Goal: Use online tool/utility: Utilize a website feature to perform a specific function

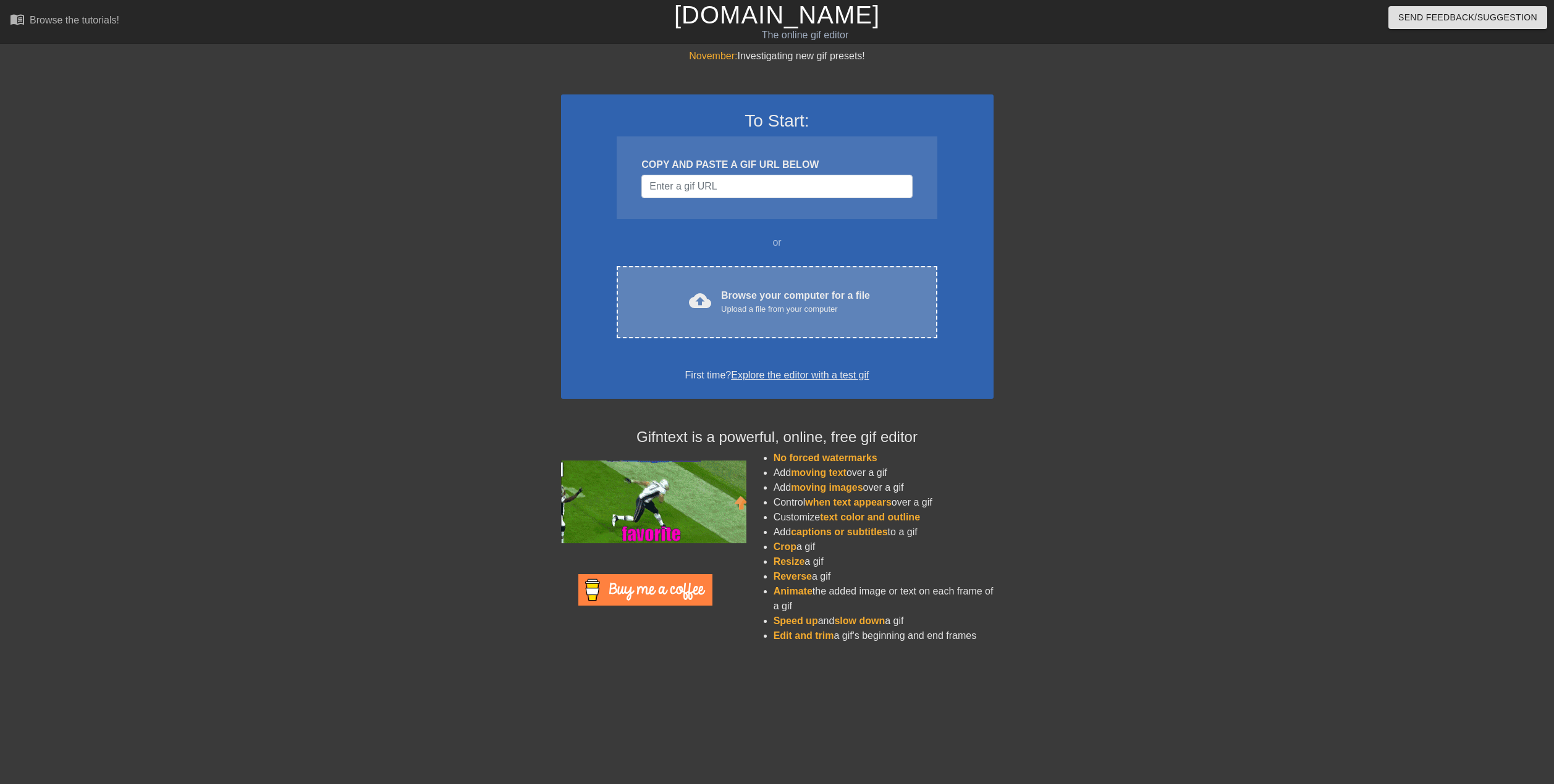
click at [755, 309] on div "Upload a file from your computer" at bounding box center [796, 309] width 149 height 12
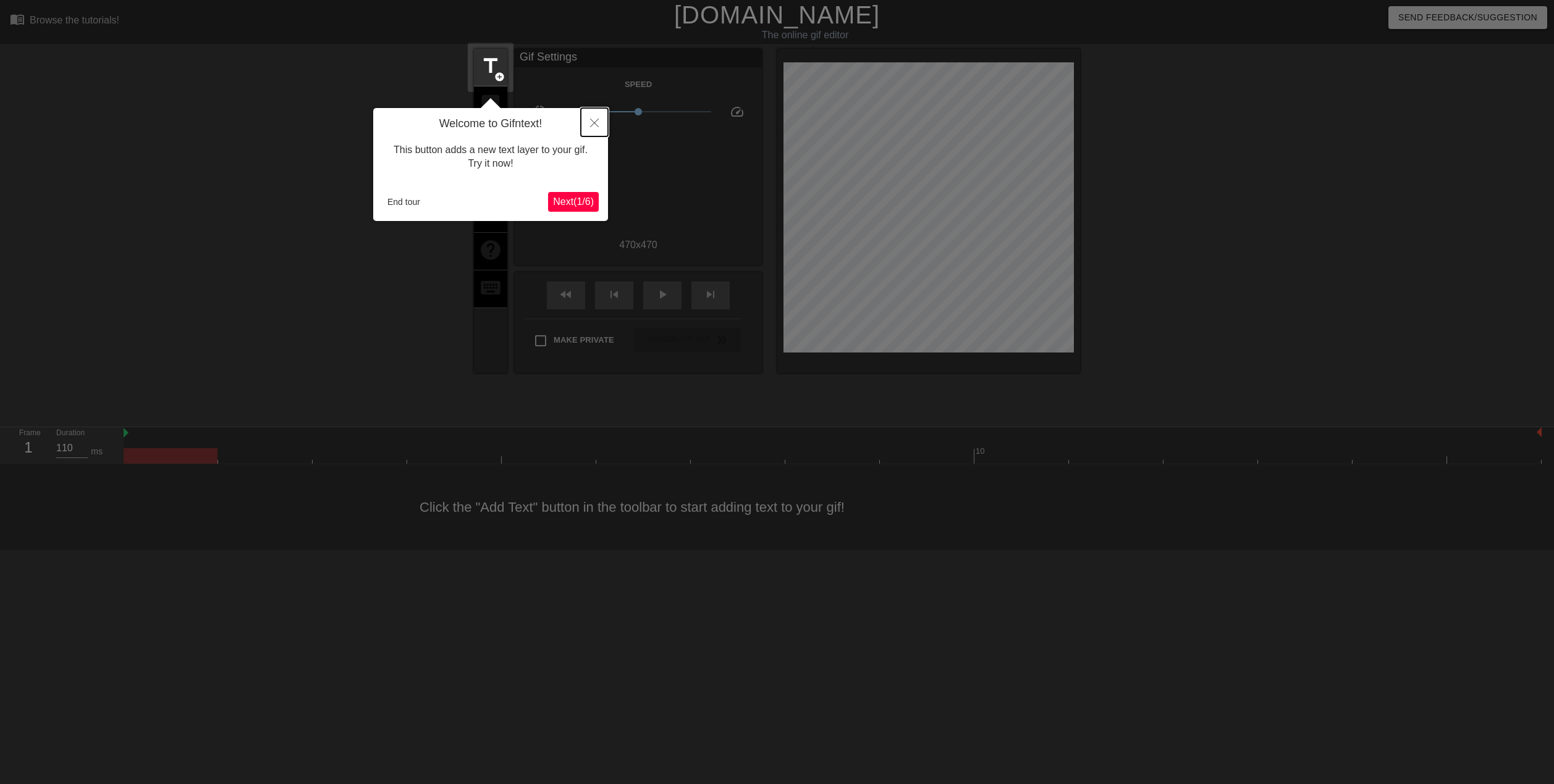
click at [587, 127] on button "Close" at bounding box center [595, 123] width 27 height 28
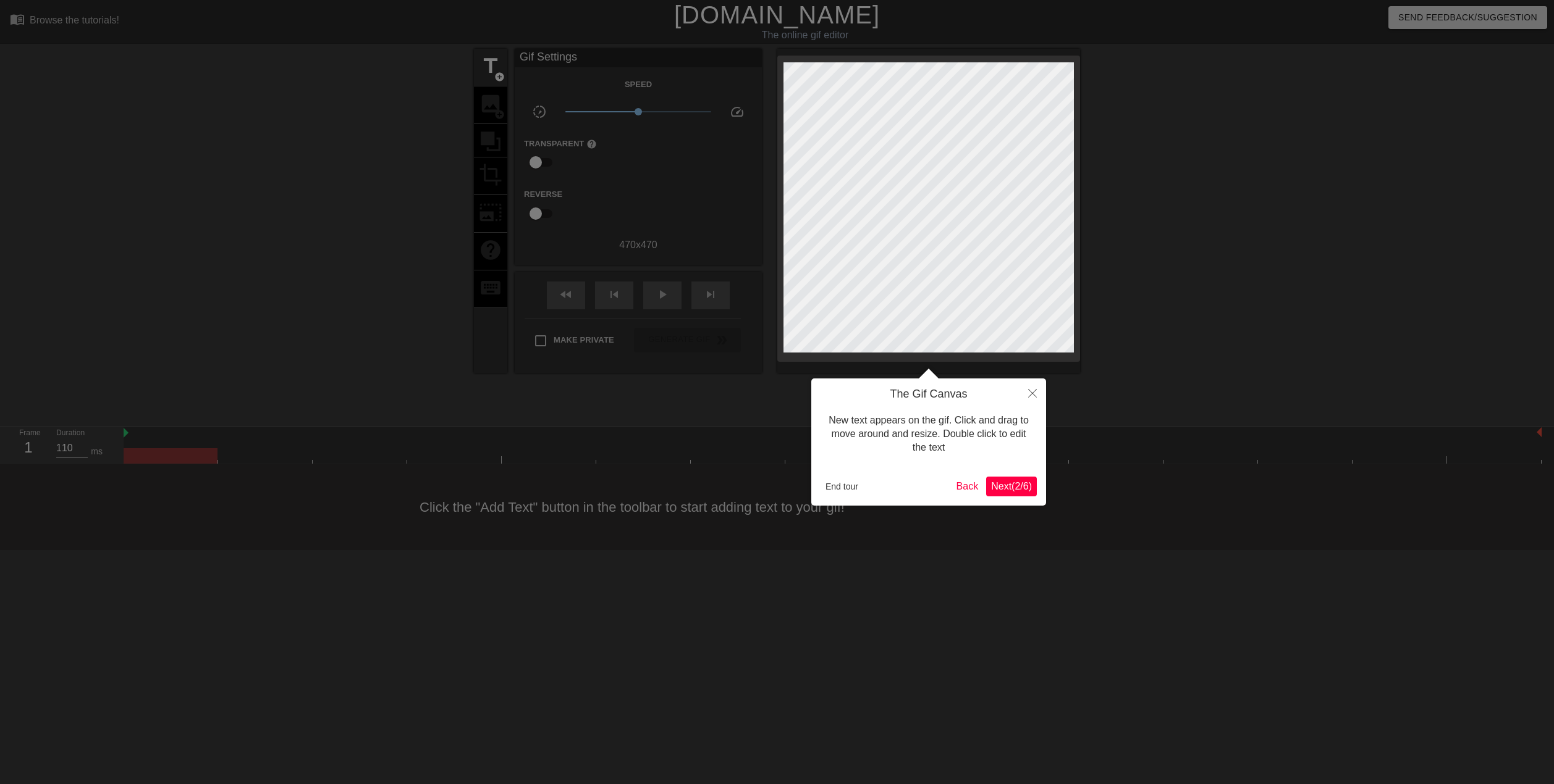
click at [1005, 491] on span "Next ( 2 / 6 )" at bounding box center [1012, 486] width 41 height 11
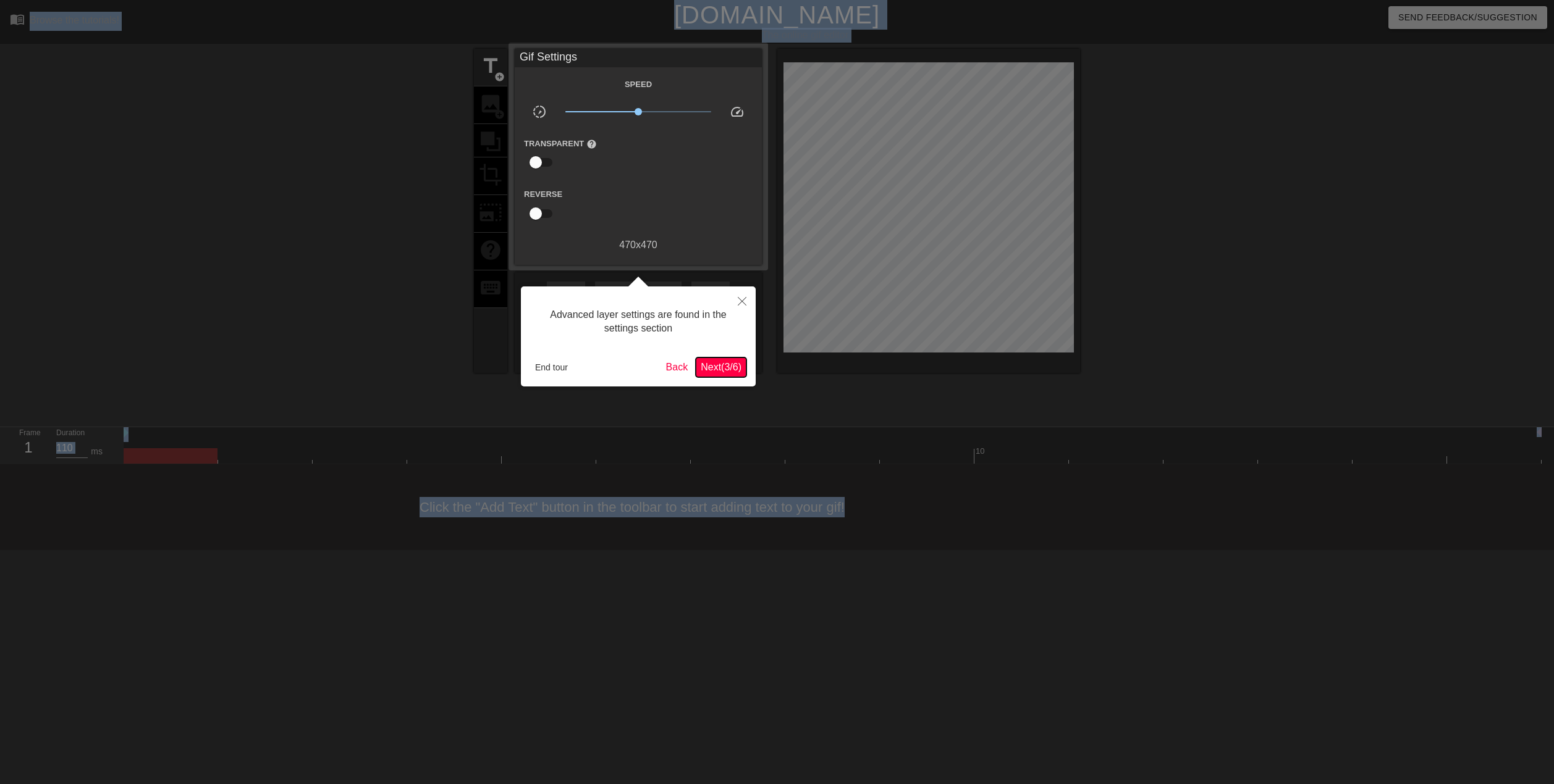
click at [725, 369] on span "Next ( 3 / 6 )" at bounding box center [721, 367] width 41 height 11
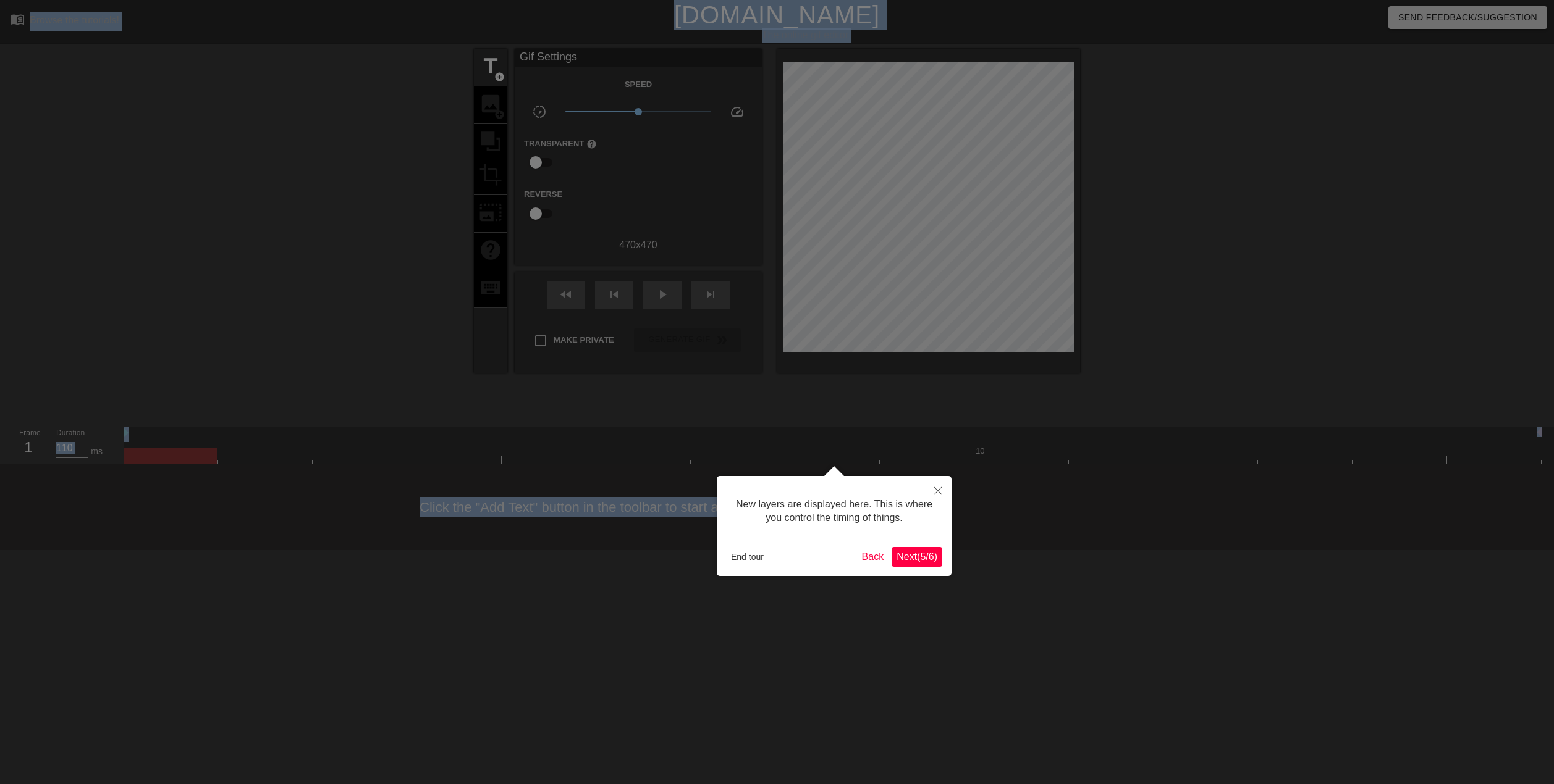
scroll to position [11, 0]
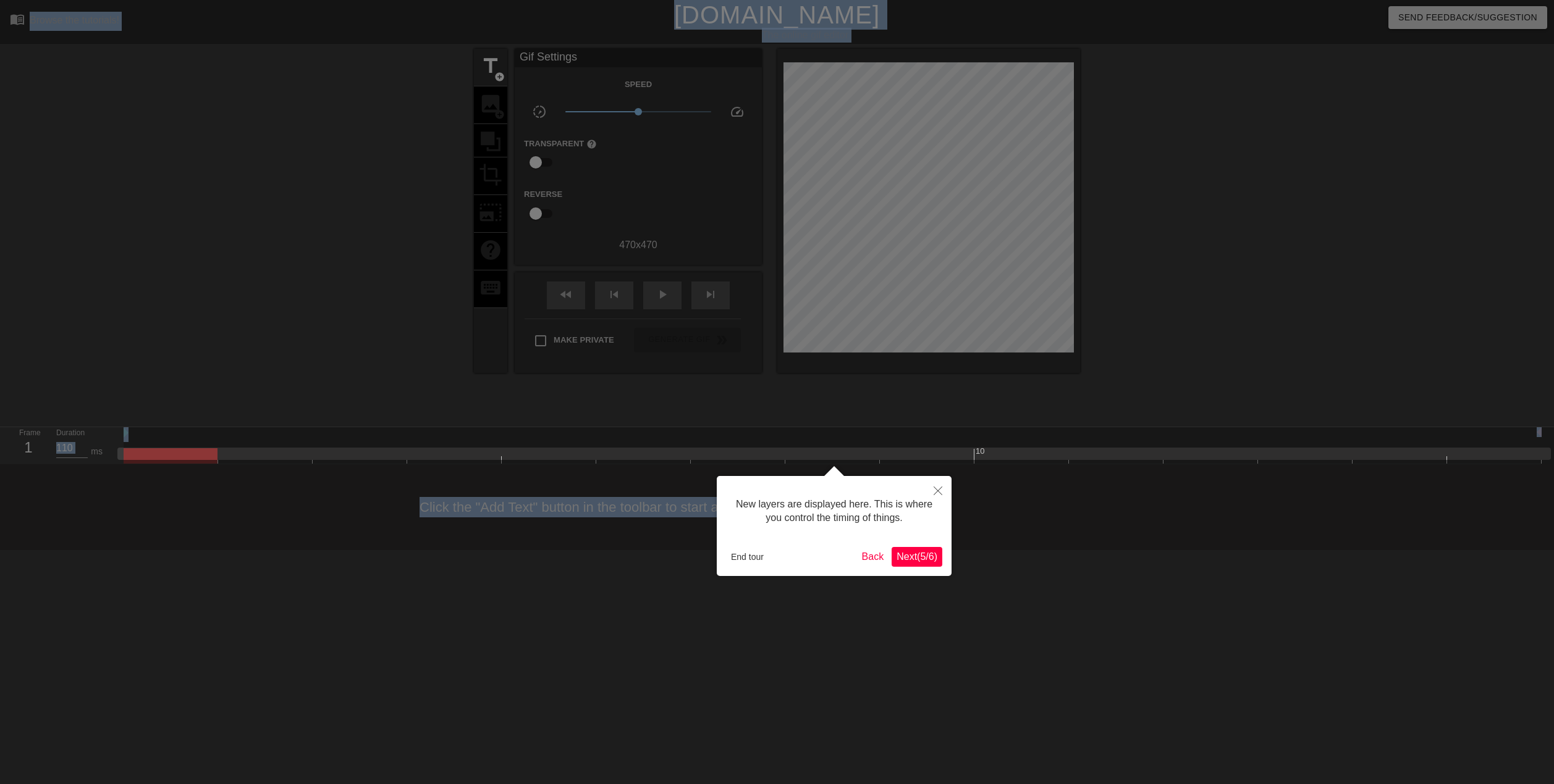
click at [919, 552] on span "Next ( 5 / 6 )" at bounding box center [917, 557] width 41 height 11
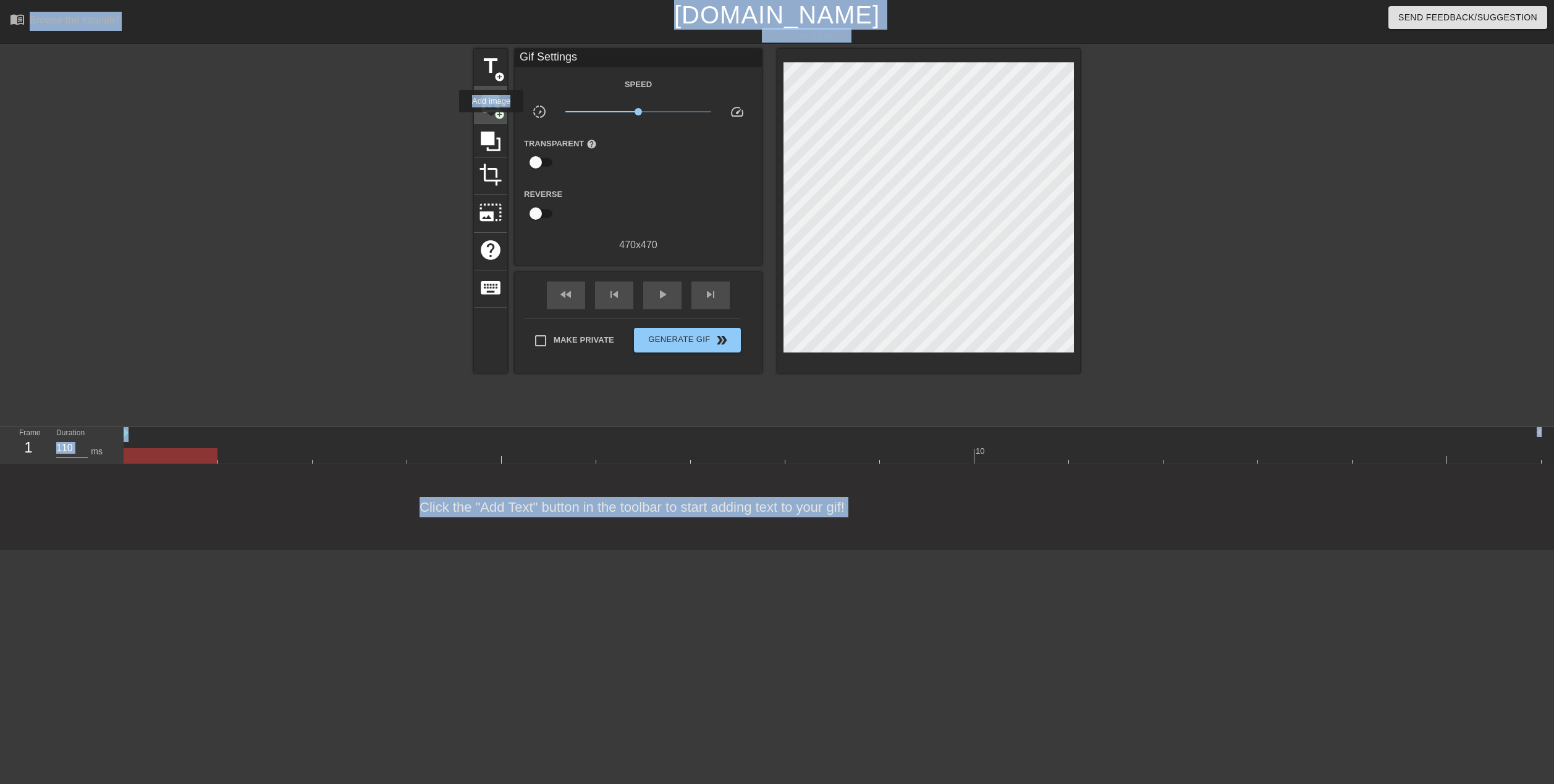
click at [492, 110] on span "image" at bounding box center [490, 103] width 23 height 23
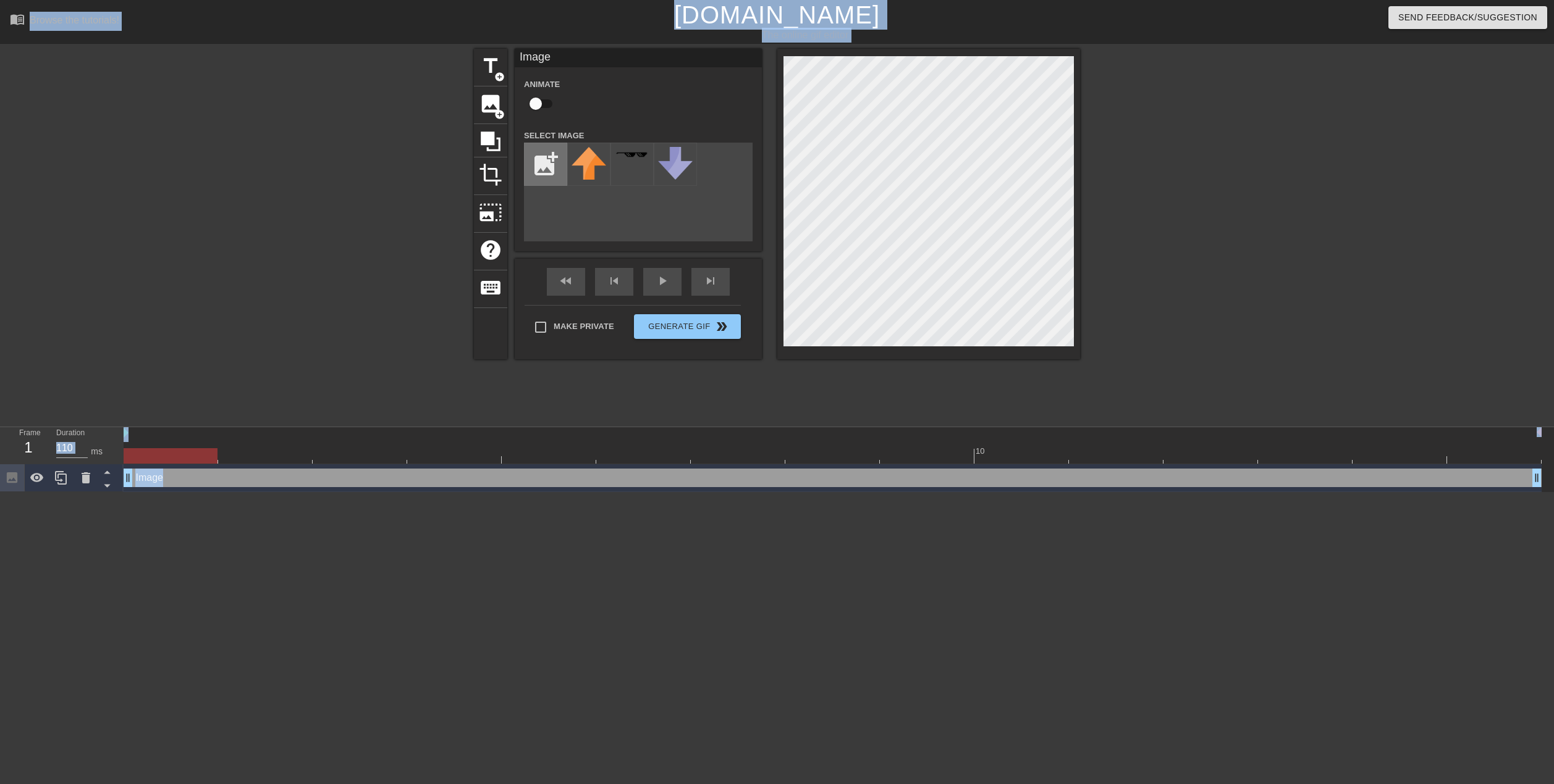
click at [536, 160] on input "file" at bounding box center [545, 164] width 42 height 42
type input "C:\fakepath\A3881845-9F17-4194-9E01-F6E7B575BE9D-removebg-preview.png"
click at [592, 164] on img at bounding box center [589, 160] width 35 height 26
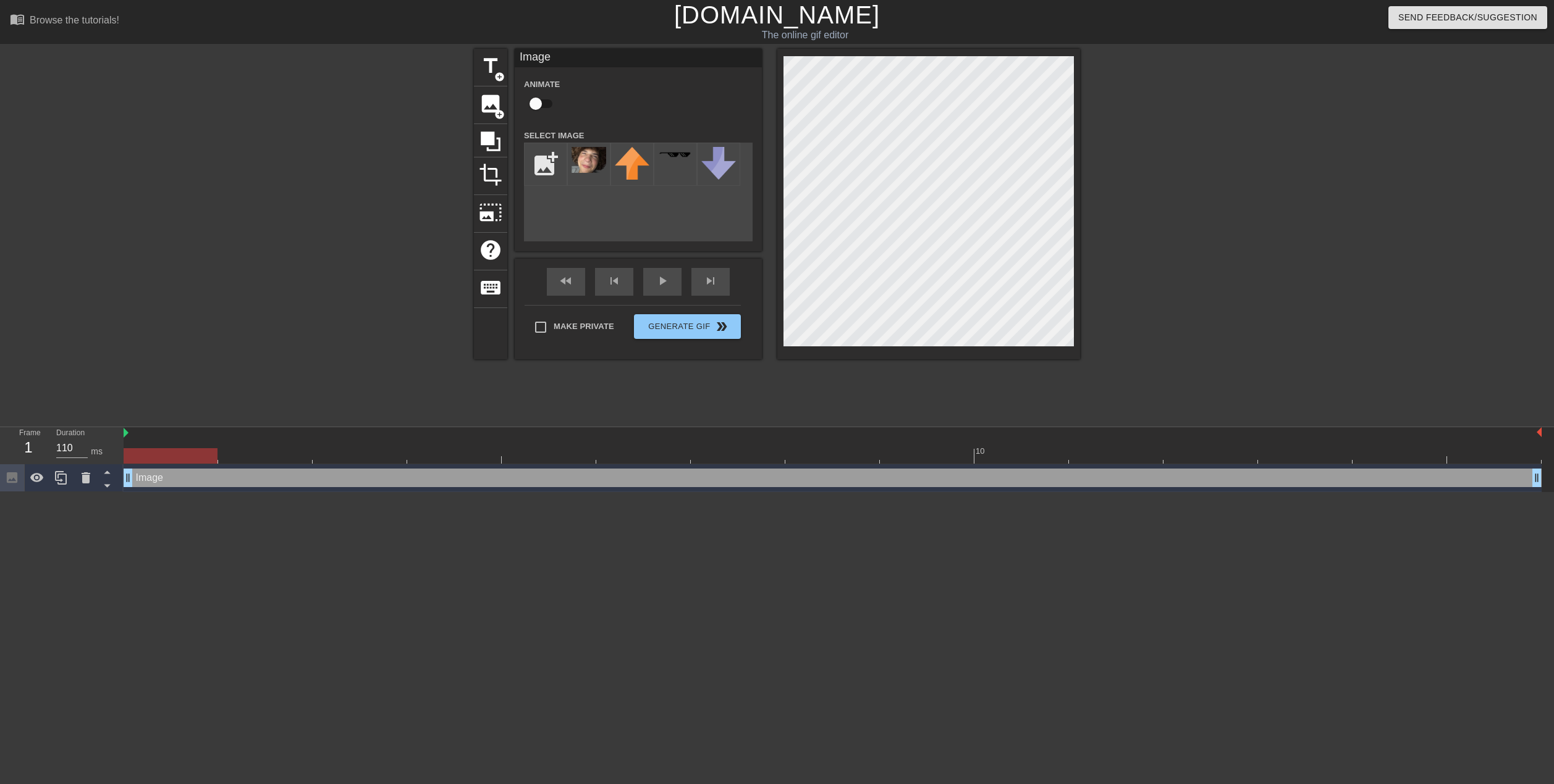
click at [1179, 336] on div at bounding box center [1188, 234] width 186 height 370
click at [783, 251] on div at bounding box center [928, 204] width 303 height 311
click at [951, 492] on html "menu_book Browse the tutorials! Gifntext.com The online gif editor Send Feedbac…" at bounding box center [777, 246] width 1554 height 492
drag, startPoint x: 1553, startPoint y: 397, endPoint x: 1553, endPoint y: 389, distance: 8.0
click at [1553, 395] on div "title add_circle image add_circle crop photo_size_select_large help keyboard Im…" at bounding box center [777, 234] width 1554 height 370
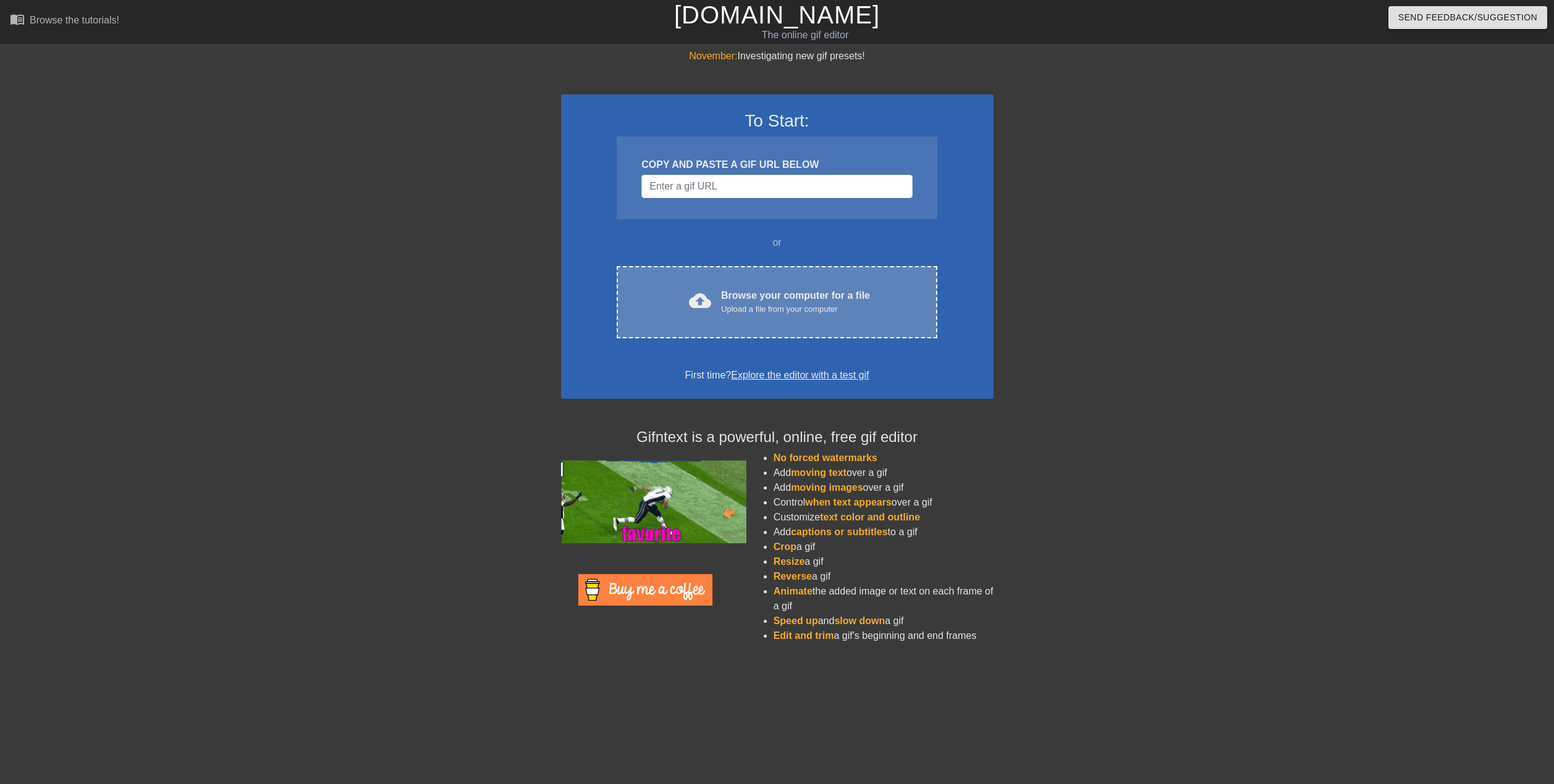
click at [799, 282] on div "cloud_upload Browse your computer for a file Upload a file from your computer C…" at bounding box center [777, 302] width 320 height 72
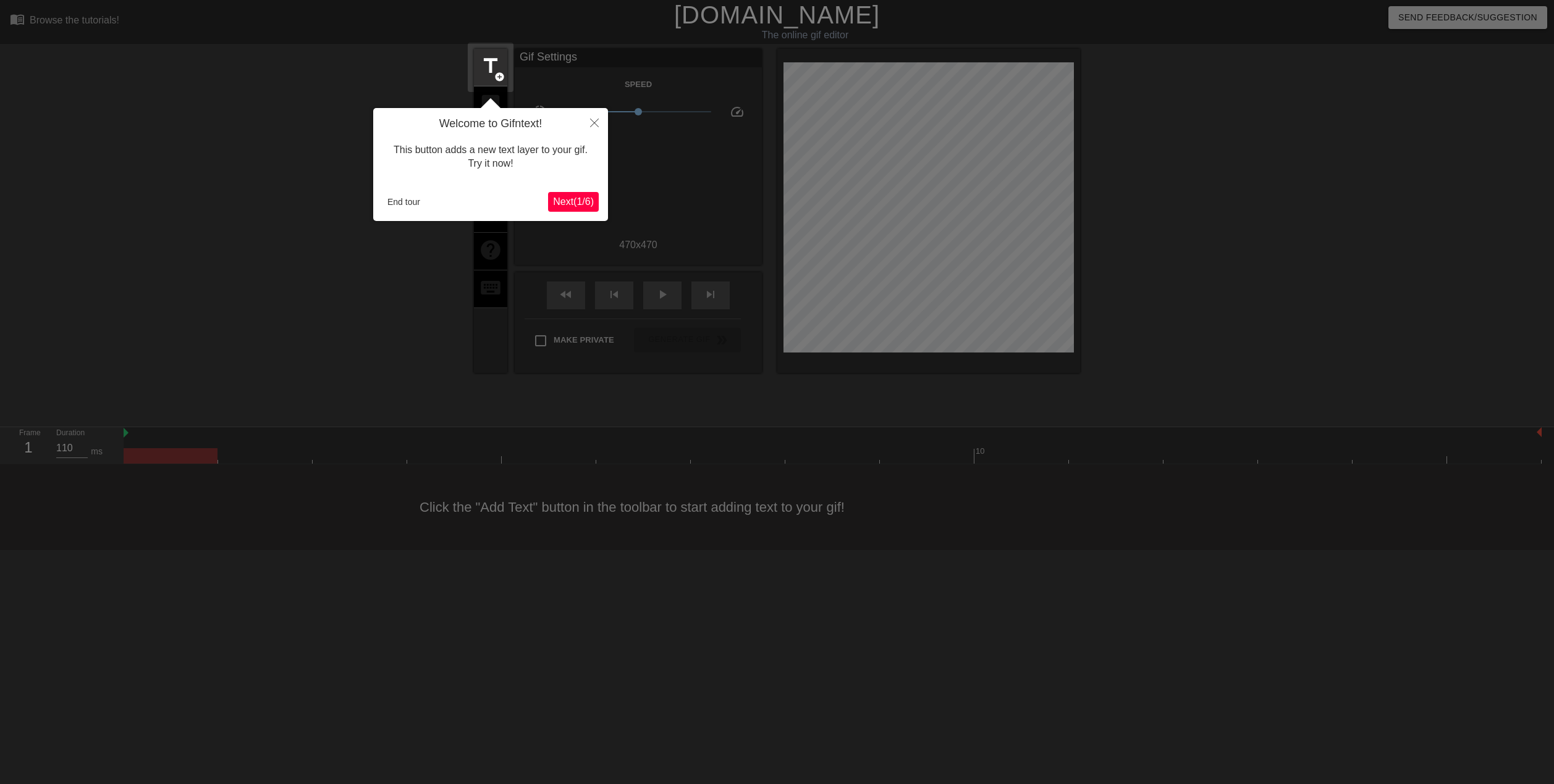
click at [590, 200] on span "Next ( 1 / 6 )" at bounding box center [573, 201] width 41 height 11
click at [589, 200] on body "menu_book Browse the tutorials! [DOMAIN_NAME] The online gif editor Send Feedba…" at bounding box center [777, 275] width 1554 height 550
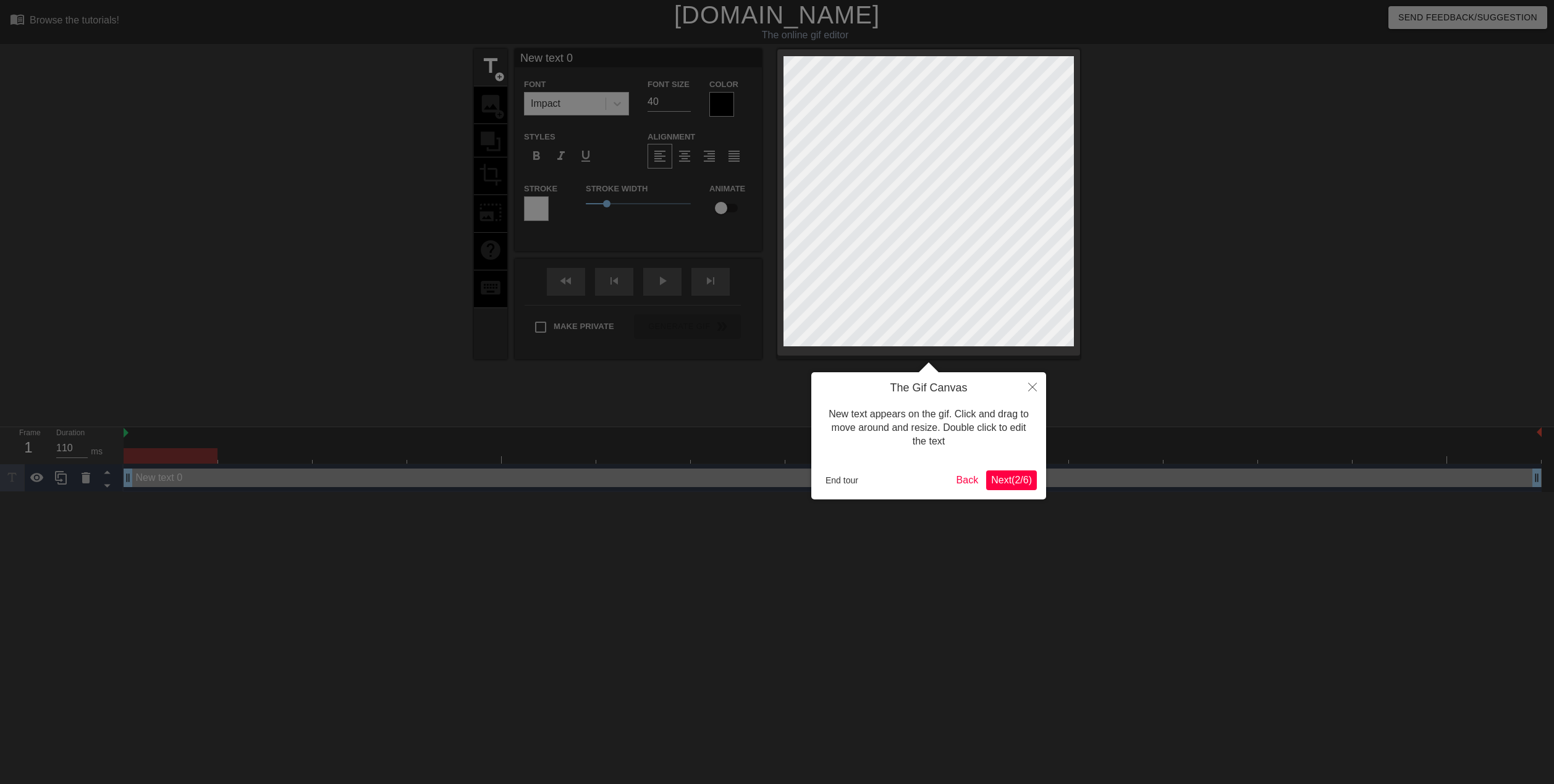
click at [1035, 388] on icon "Close" at bounding box center [1032, 387] width 9 height 8
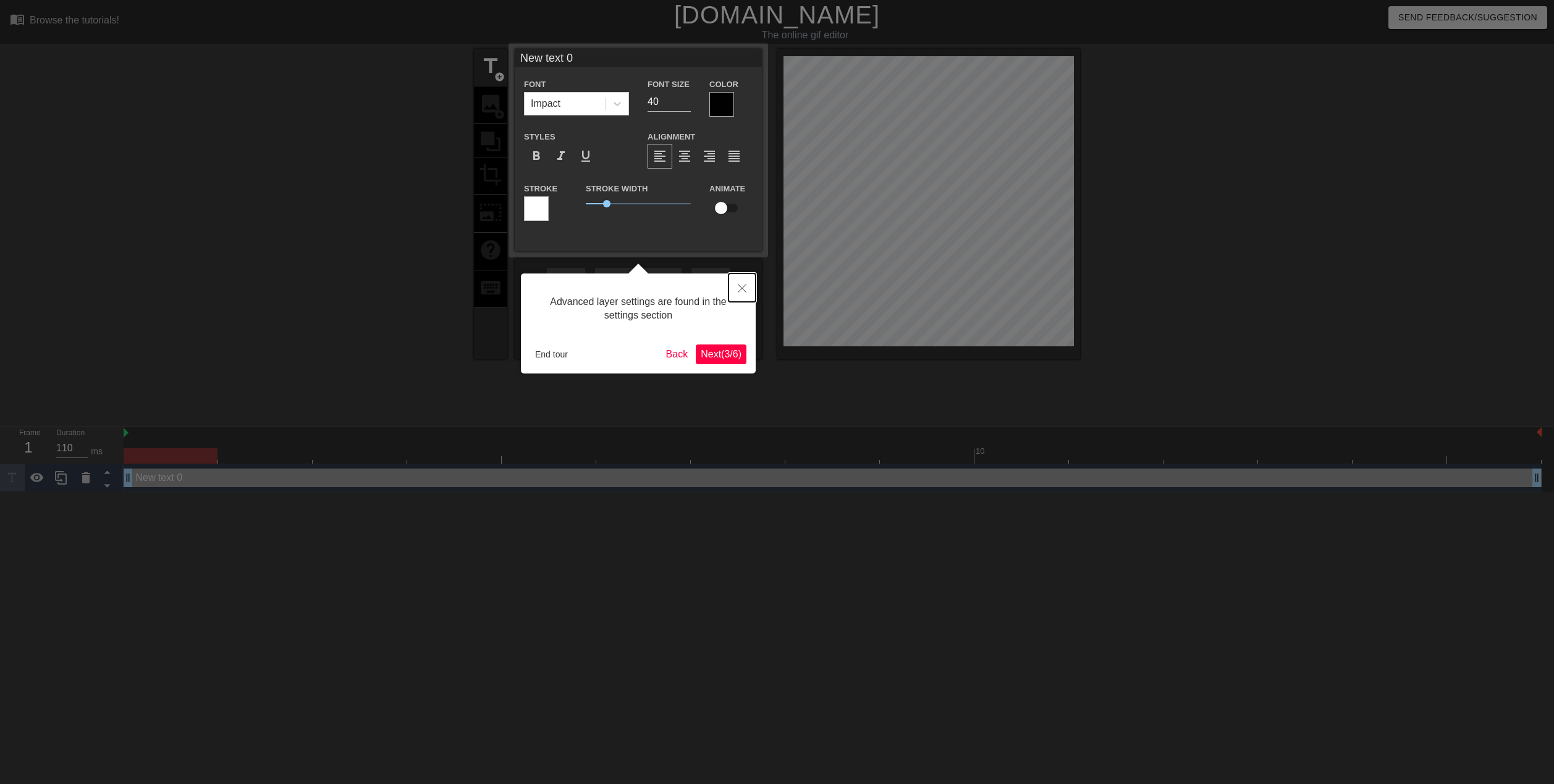
click at [741, 287] on icon "Close" at bounding box center [742, 288] width 9 height 8
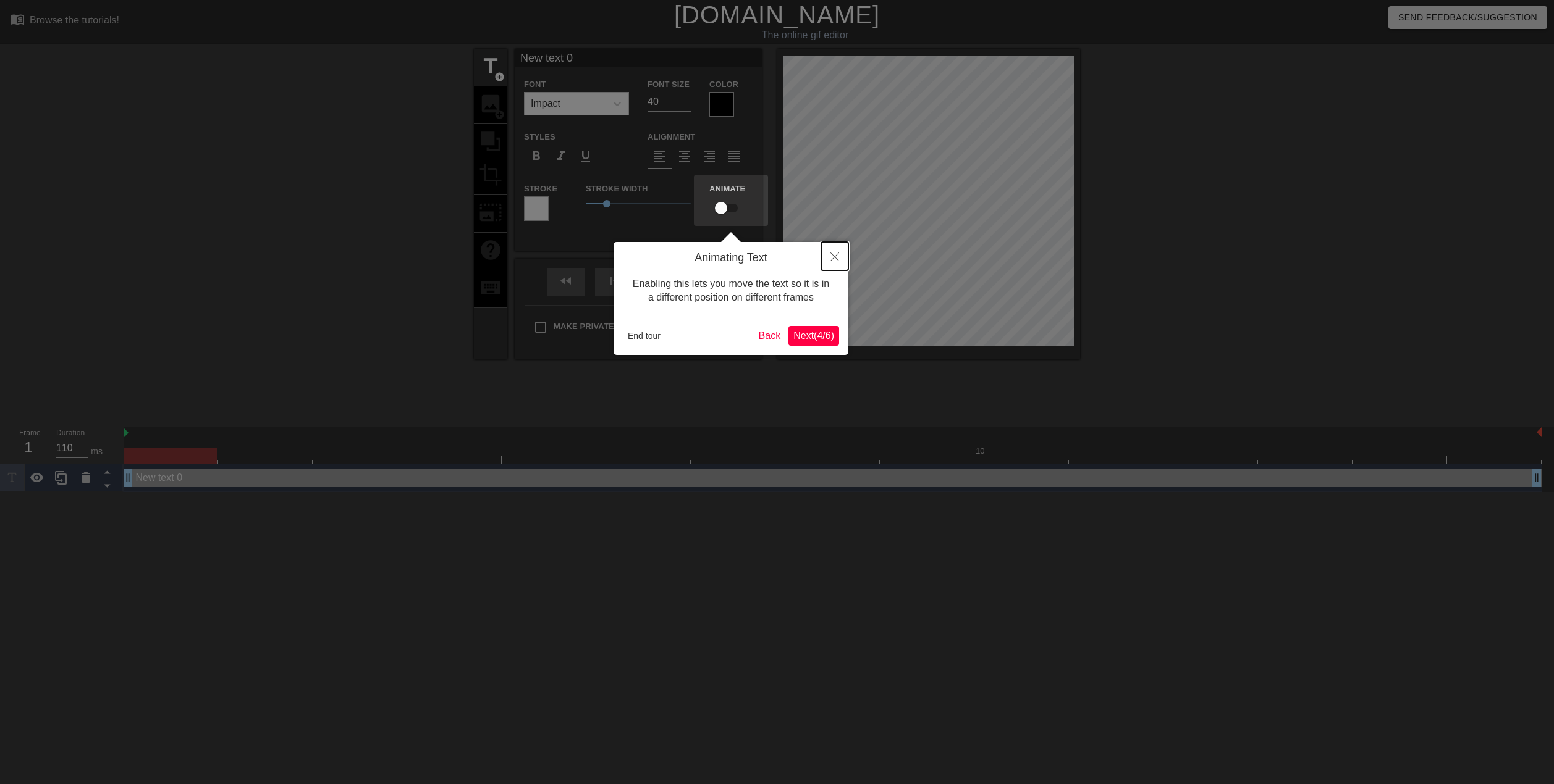
click at [830, 253] on button "Close" at bounding box center [835, 256] width 27 height 28
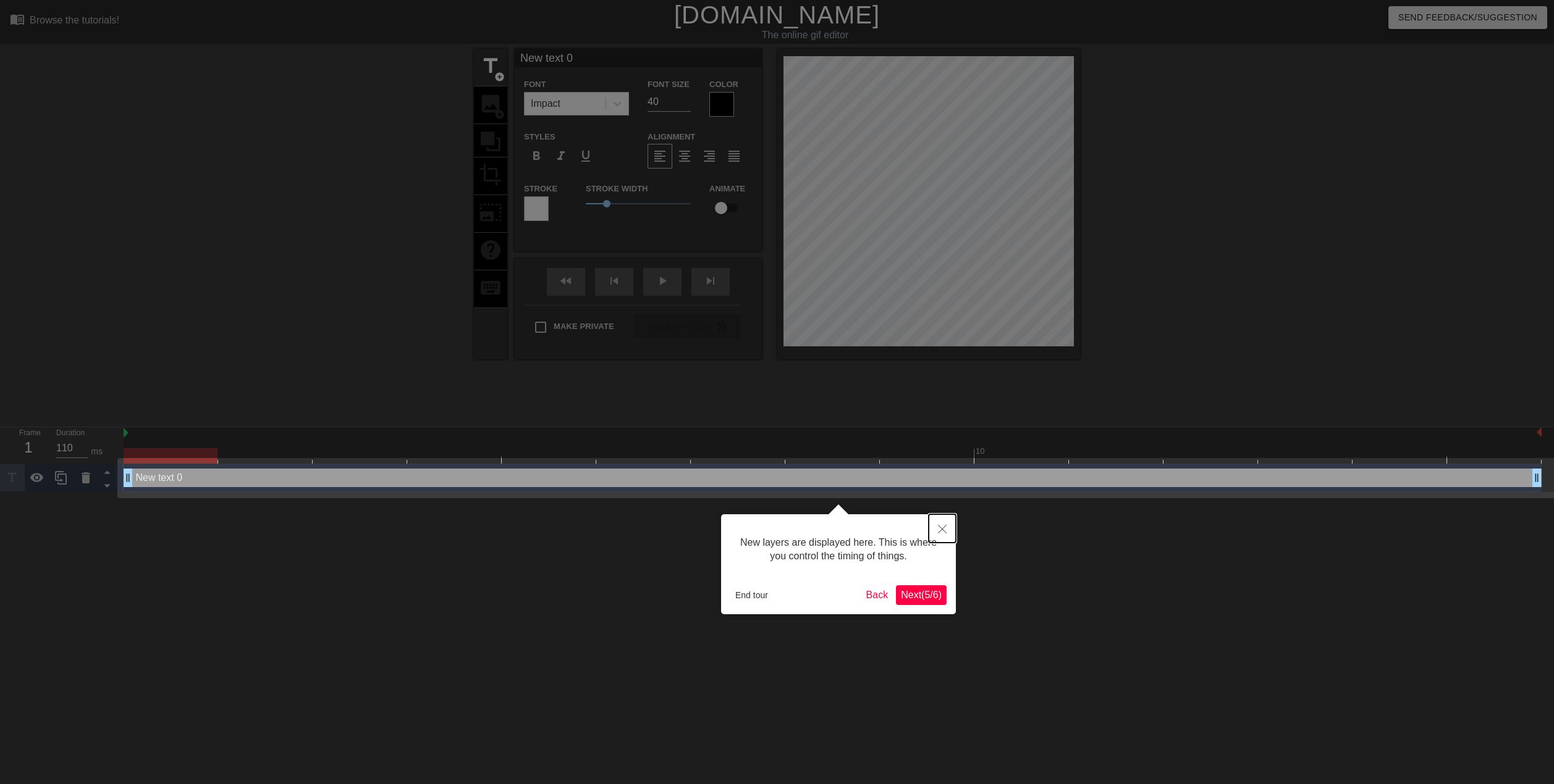
click at [945, 535] on button "Close" at bounding box center [942, 528] width 27 height 28
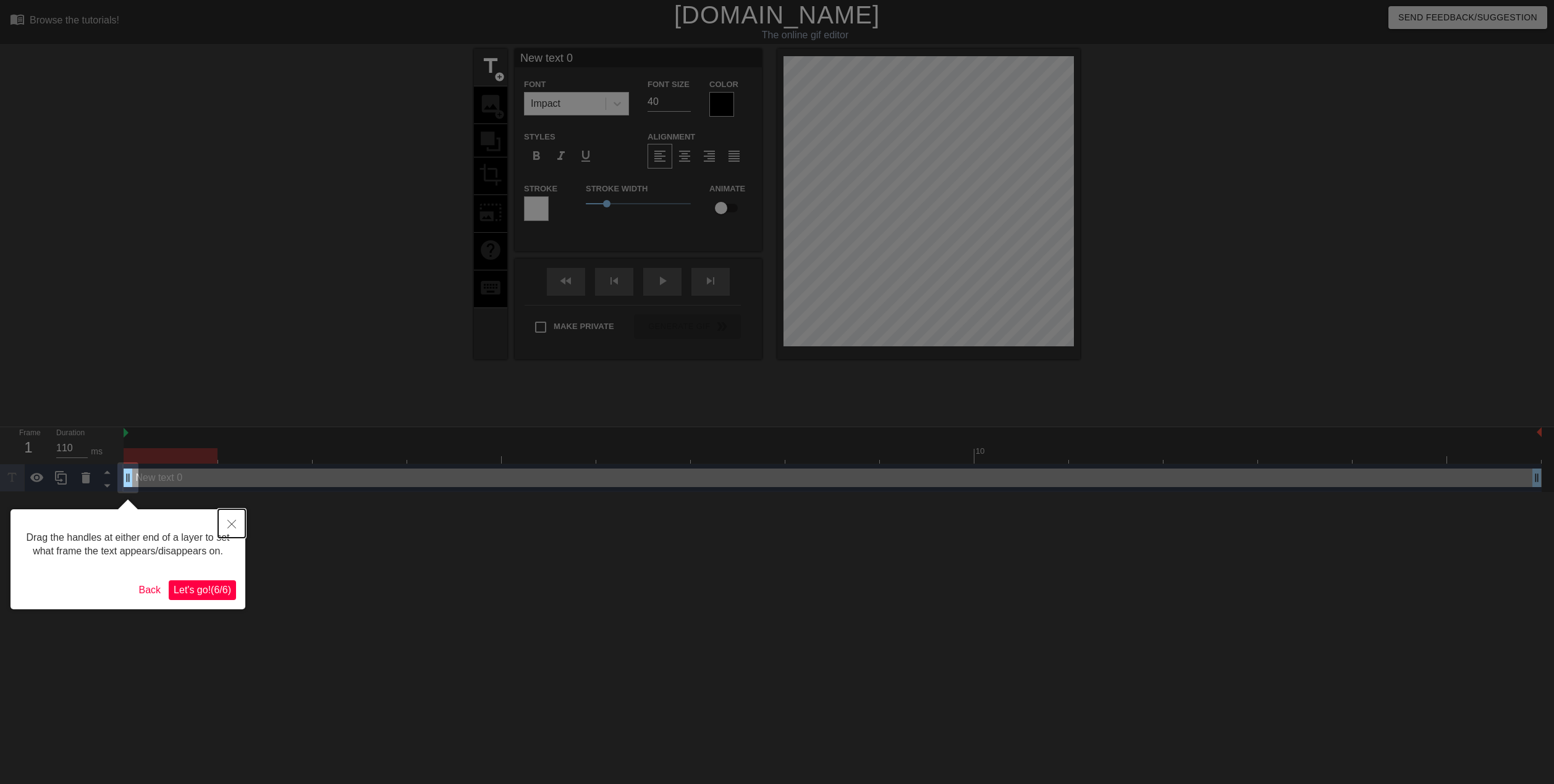
click at [225, 526] on button "Close" at bounding box center [232, 523] width 27 height 28
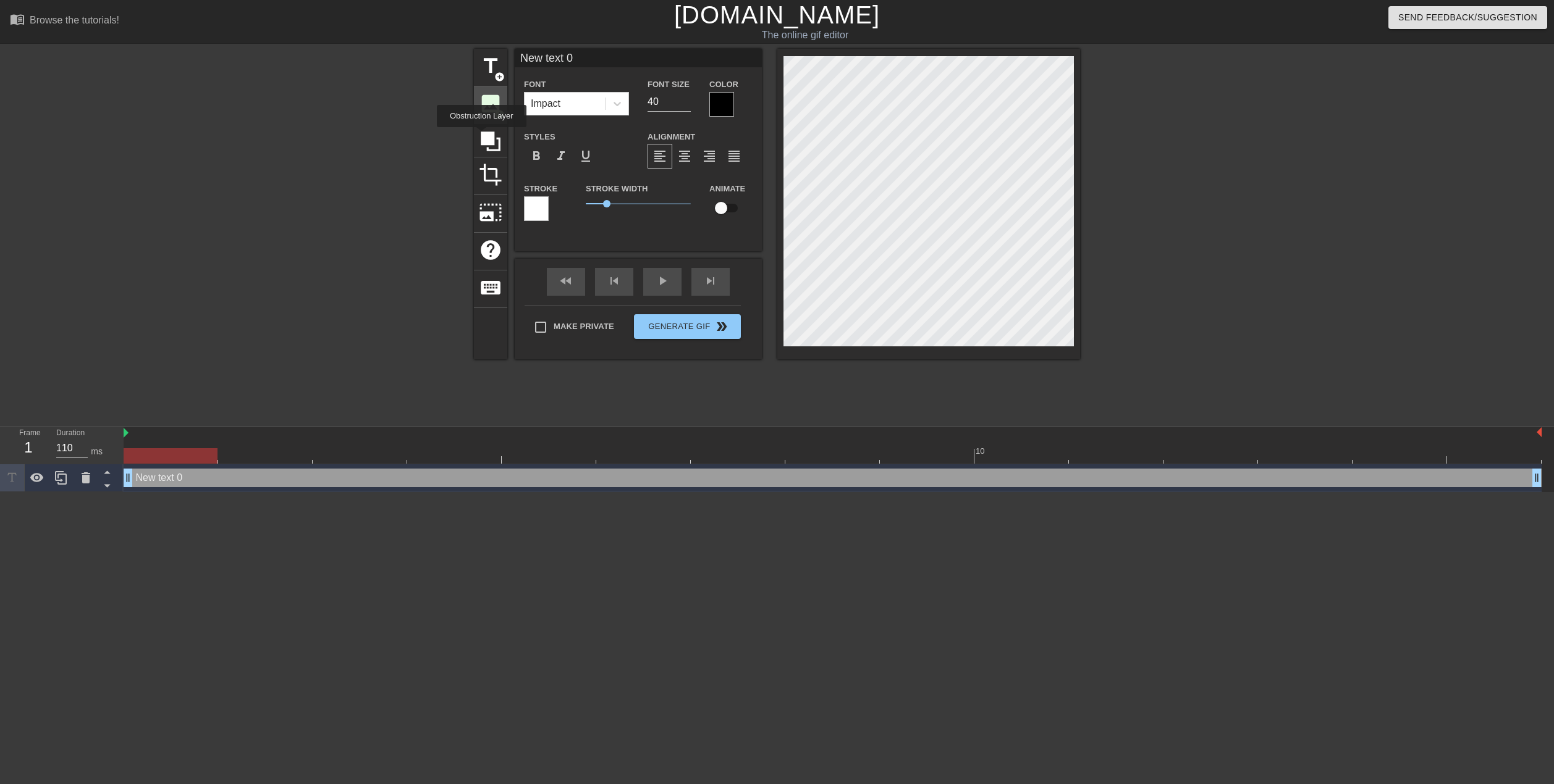
click at [480, 118] on div "image add_circle" at bounding box center [490, 105] width 33 height 38
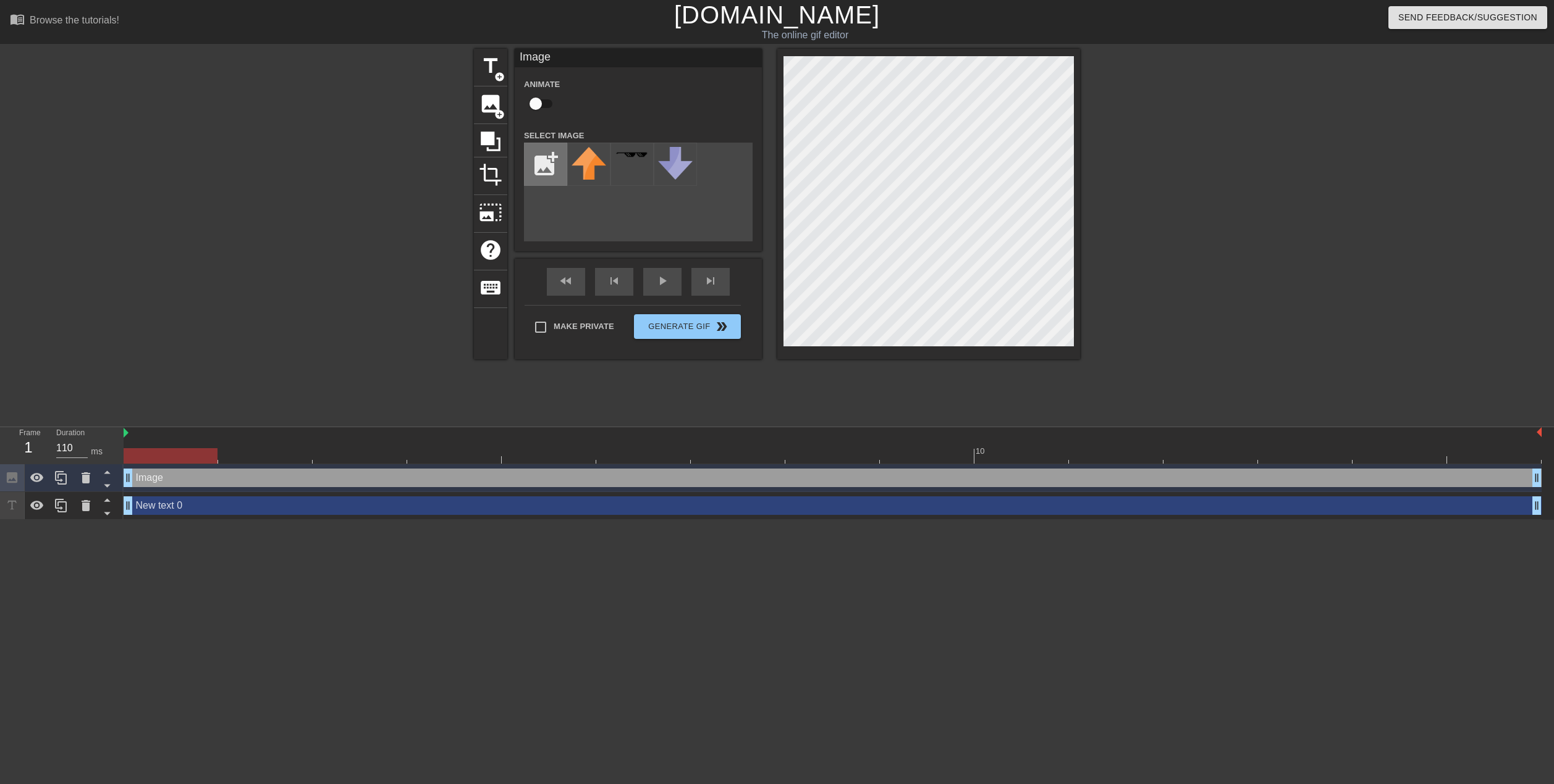
click at [551, 160] on input "file" at bounding box center [545, 164] width 42 height 42
type input "C:\fakepath\175764741970496956-removebg-preview.png"
click at [593, 218] on div "title add_circle image add_circle crop photo_size_select_large help keyboard Im…" at bounding box center [777, 204] width 606 height 311
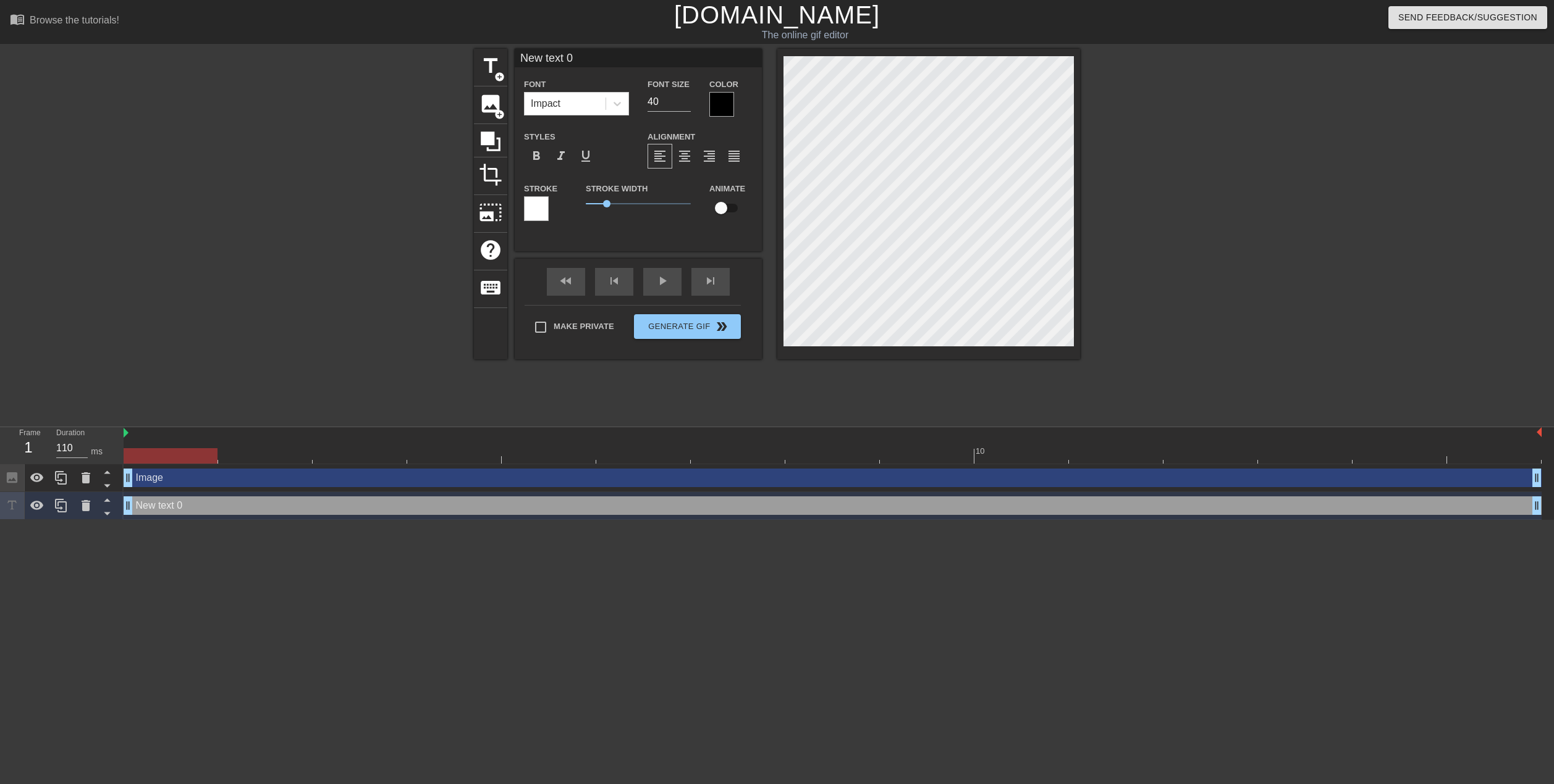
click at [716, 113] on div at bounding box center [721, 104] width 25 height 25
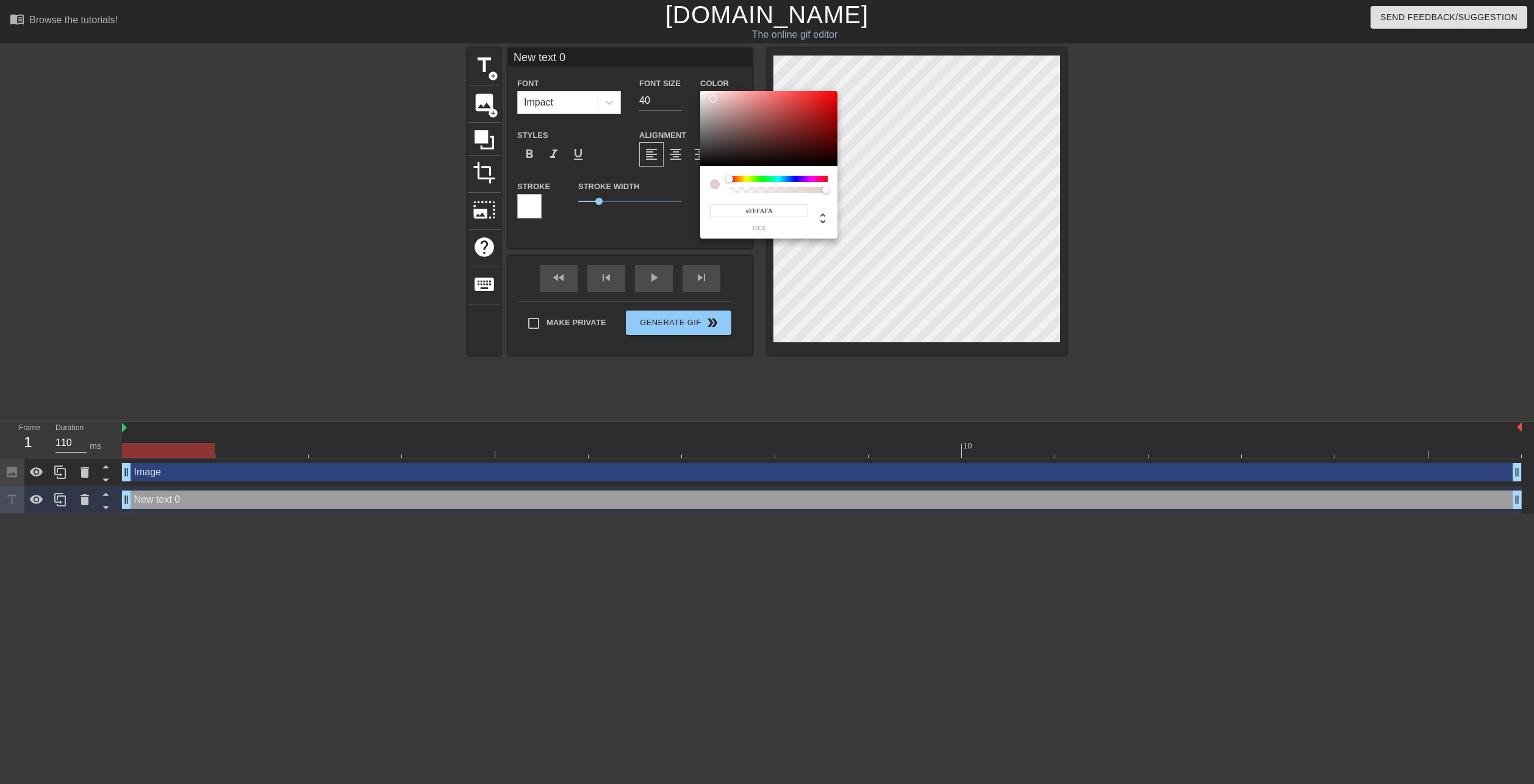
type input "#FFFFFF"
drag, startPoint x: 730, startPoint y: 117, endPoint x: 690, endPoint y: 73, distance: 59.5
click at [690, 73] on div "#FFFFFF hex" at bounding box center [767, 392] width 1534 height 784
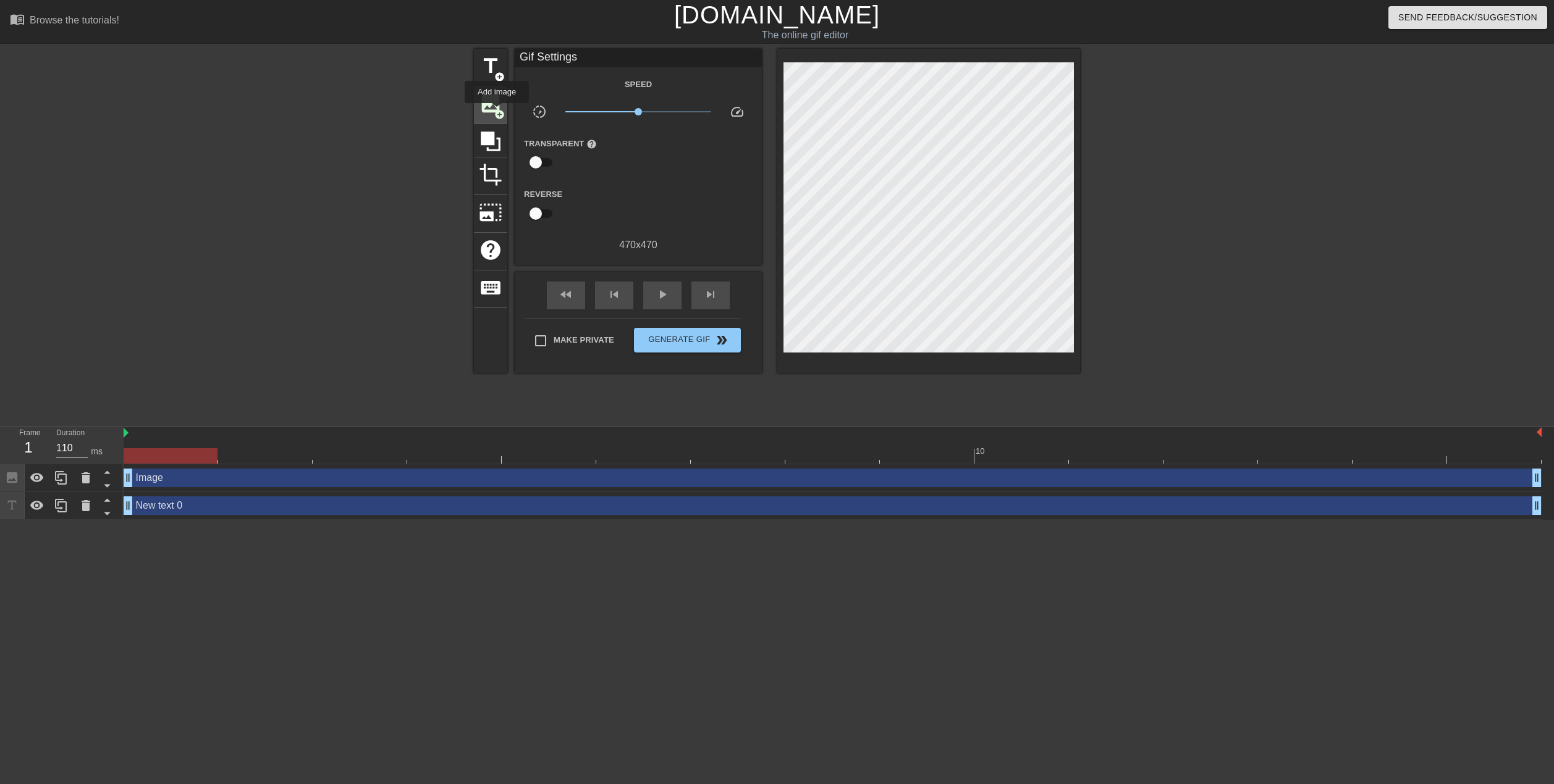
click at [492, 108] on span "image" at bounding box center [490, 103] width 23 height 23
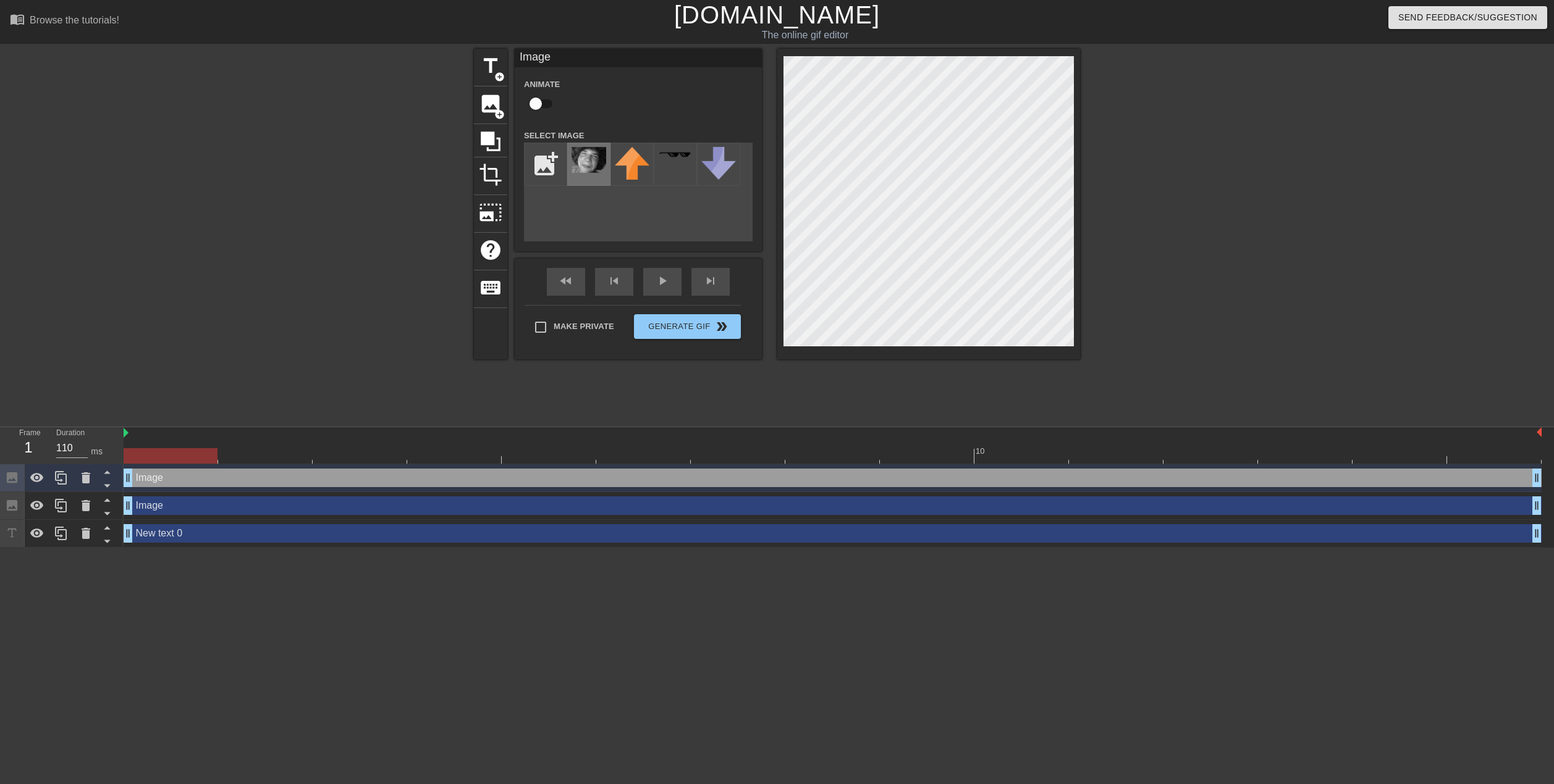
click at [584, 161] on img at bounding box center [589, 160] width 35 height 26
click at [1159, 208] on div "title add_circle image add_circle crop photo_size_select_large help keyboard Im…" at bounding box center [777, 234] width 1554 height 370
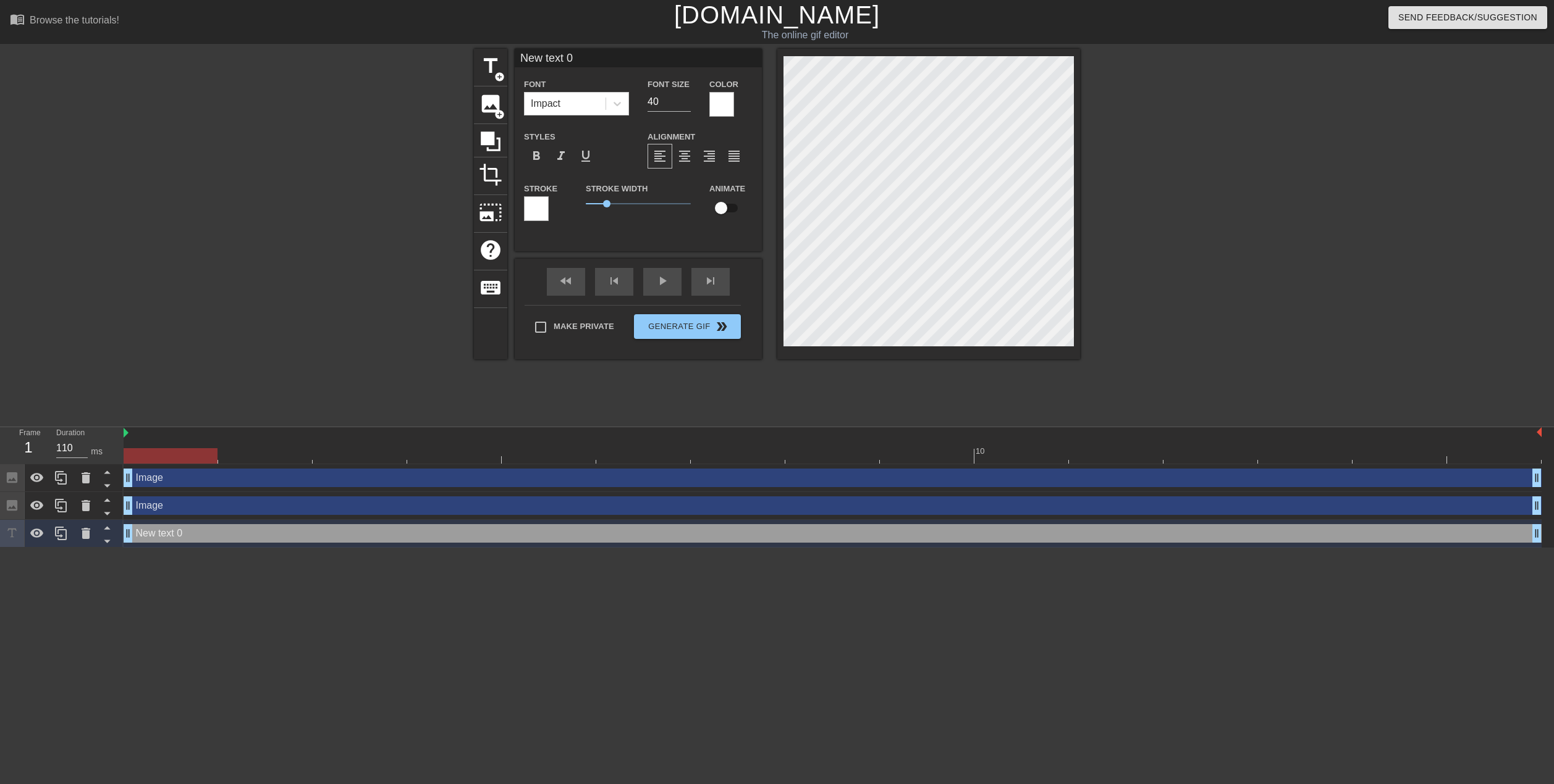
click at [539, 207] on div at bounding box center [536, 208] width 25 height 25
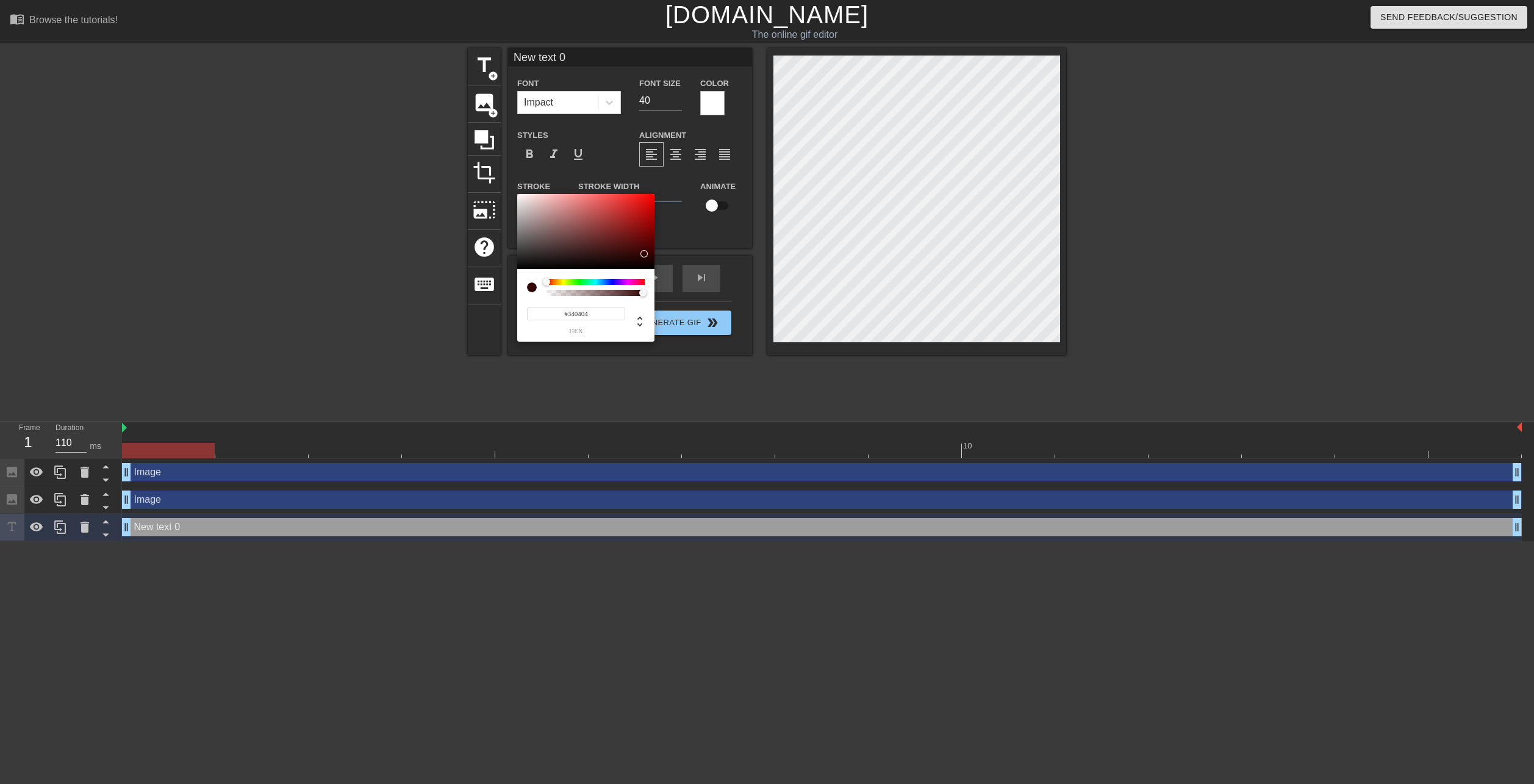
type input "#000000"
drag, startPoint x: 560, startPoint y: 256, endPoint x: 646, endPoint y: 270, distance: 87.1
click at [646, 270] on div "#000000 hex" at bounding box center [585, 268] width 137 height 148
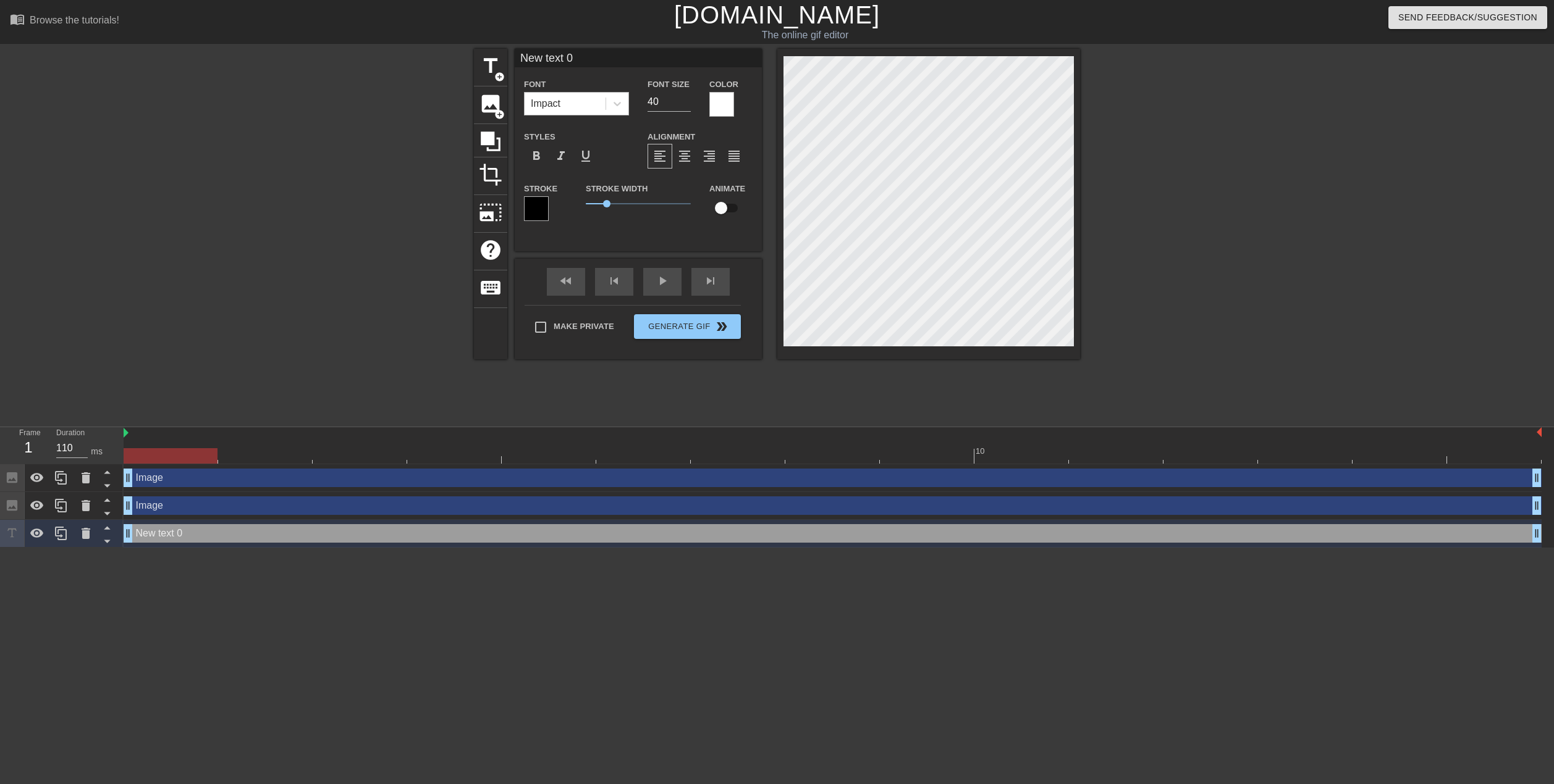
click at [573, 103] on div "Impact" at bounding box center [565, 103] width 81 height 22
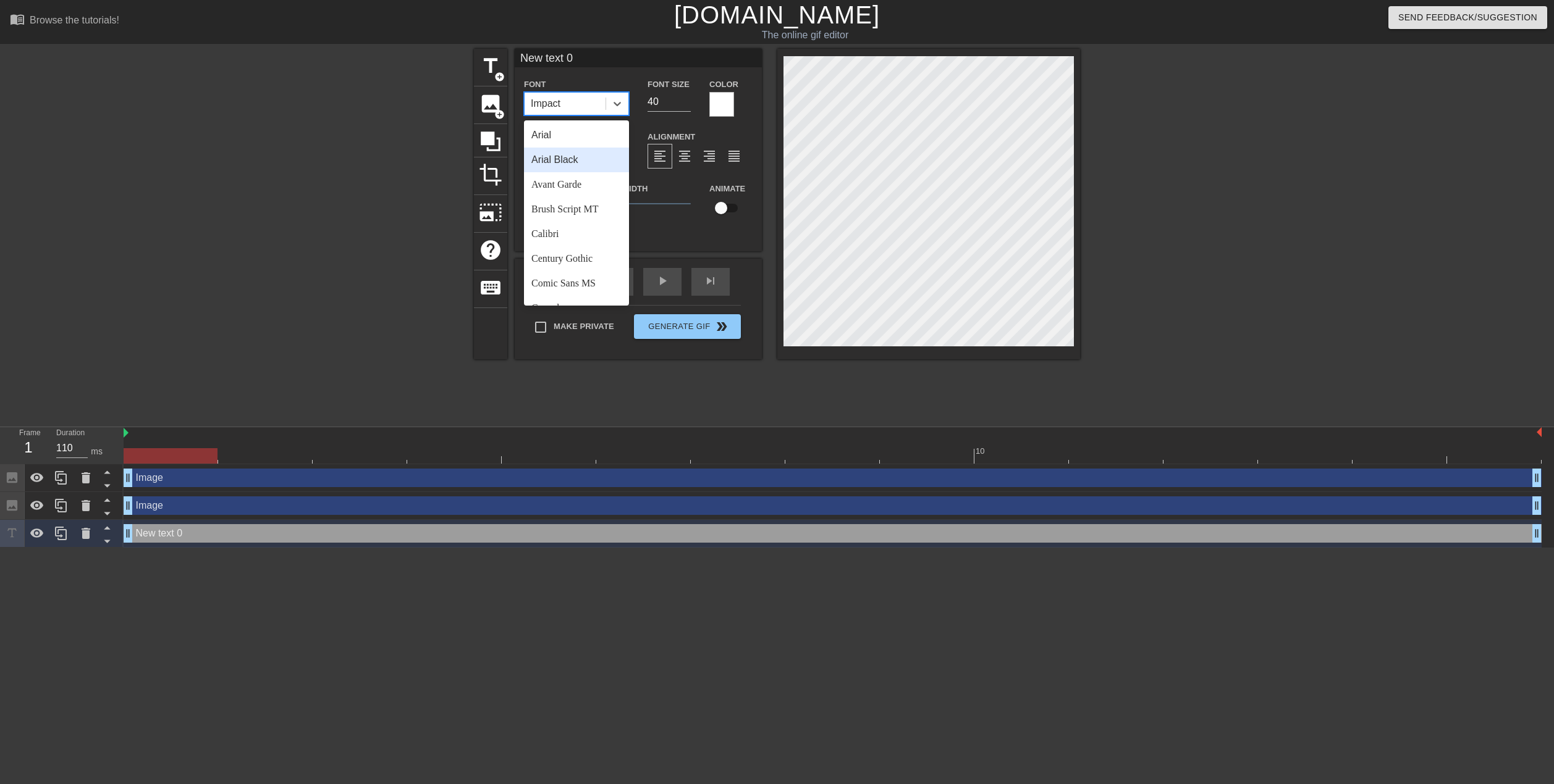
click at [683, 215] on div "Stroke Width 1" at bounding box center [638, 207] width 123 height 51
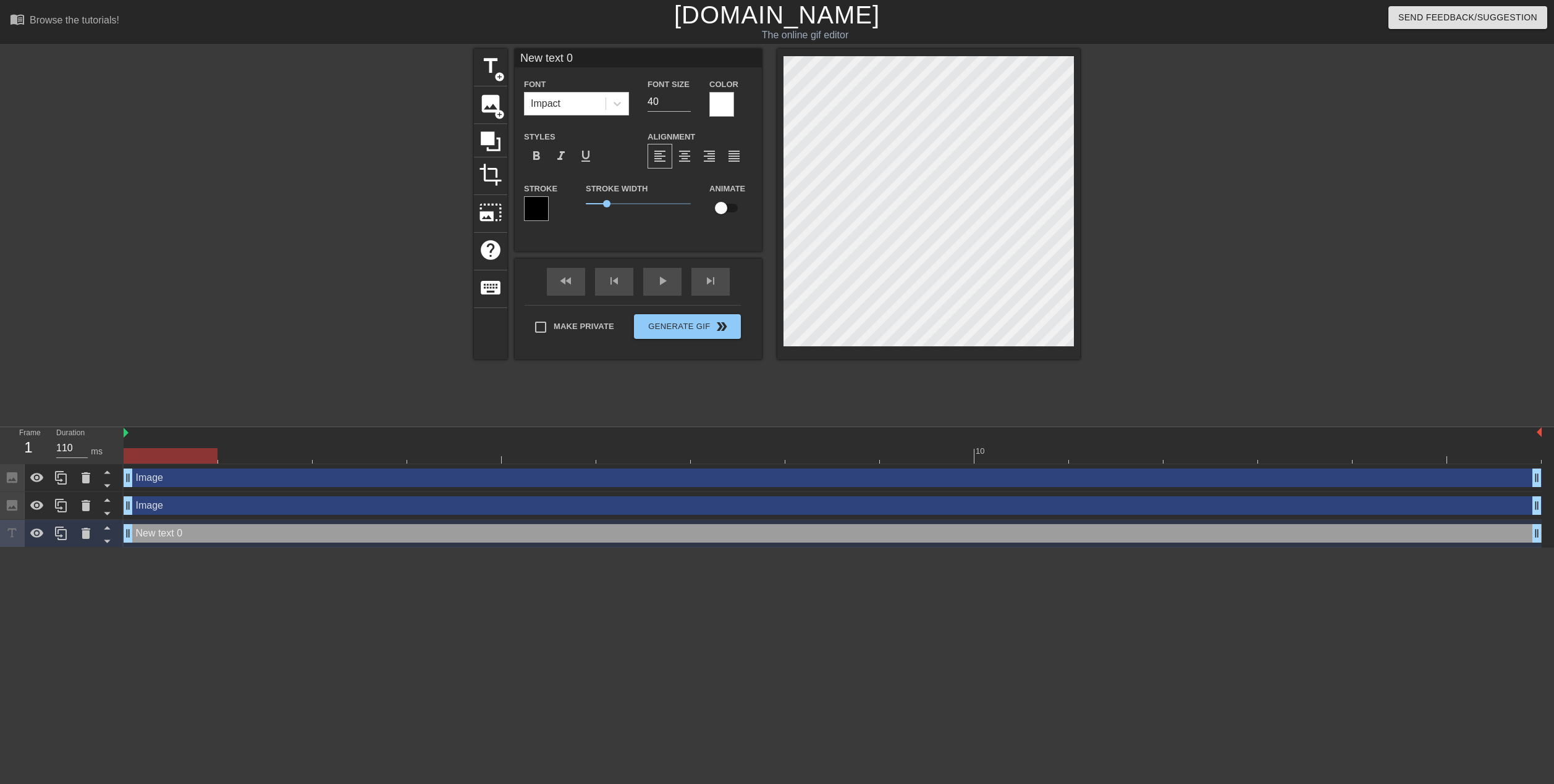
scroll to position [2, 1]
type input "B"
type textarea "B"
type input "BA"
type textarea "BA"
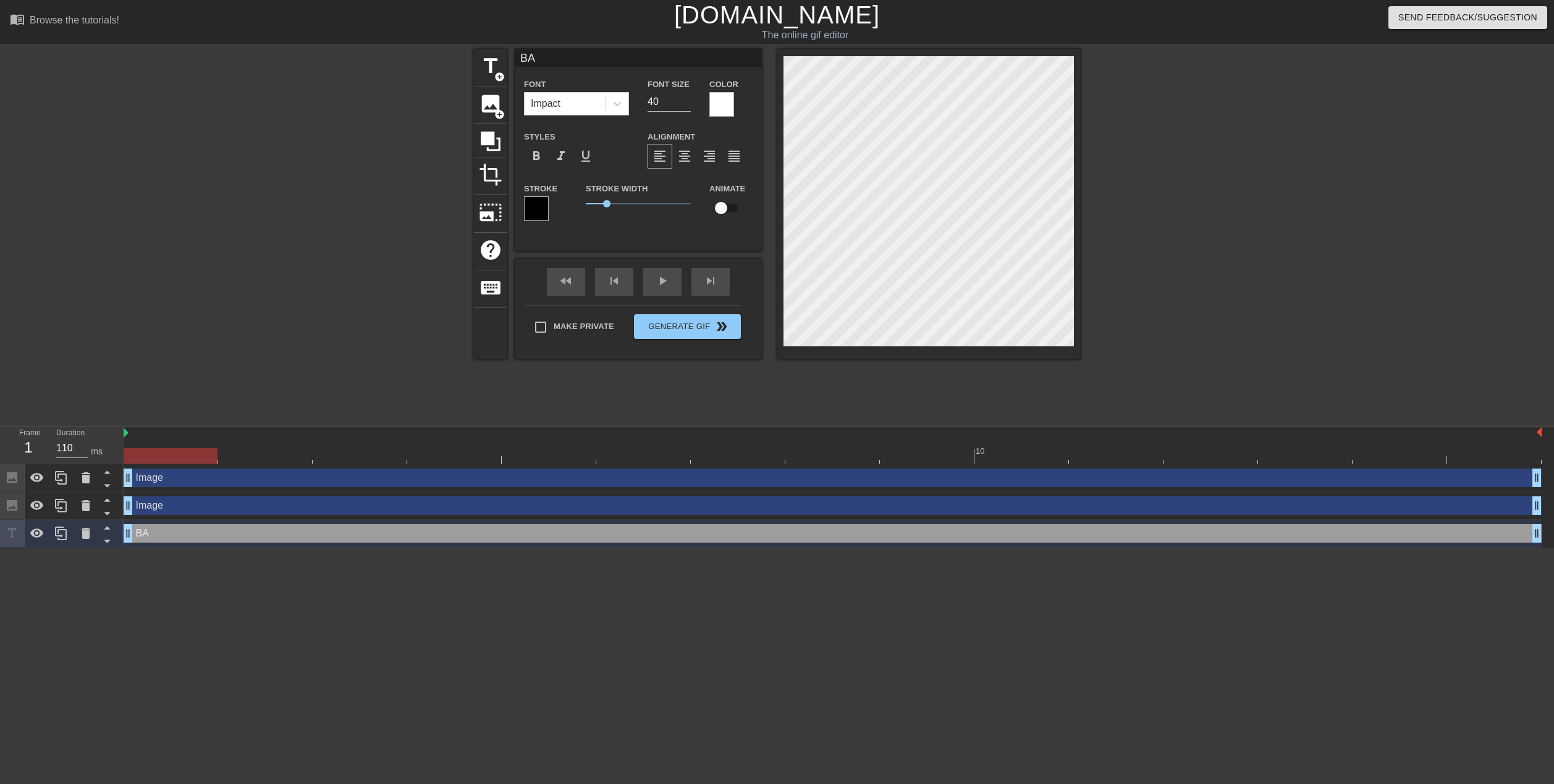
type input "BAS"
type textarea "BAS"
type input "BASE"
type textarea "BASE"
type input "BASEW"
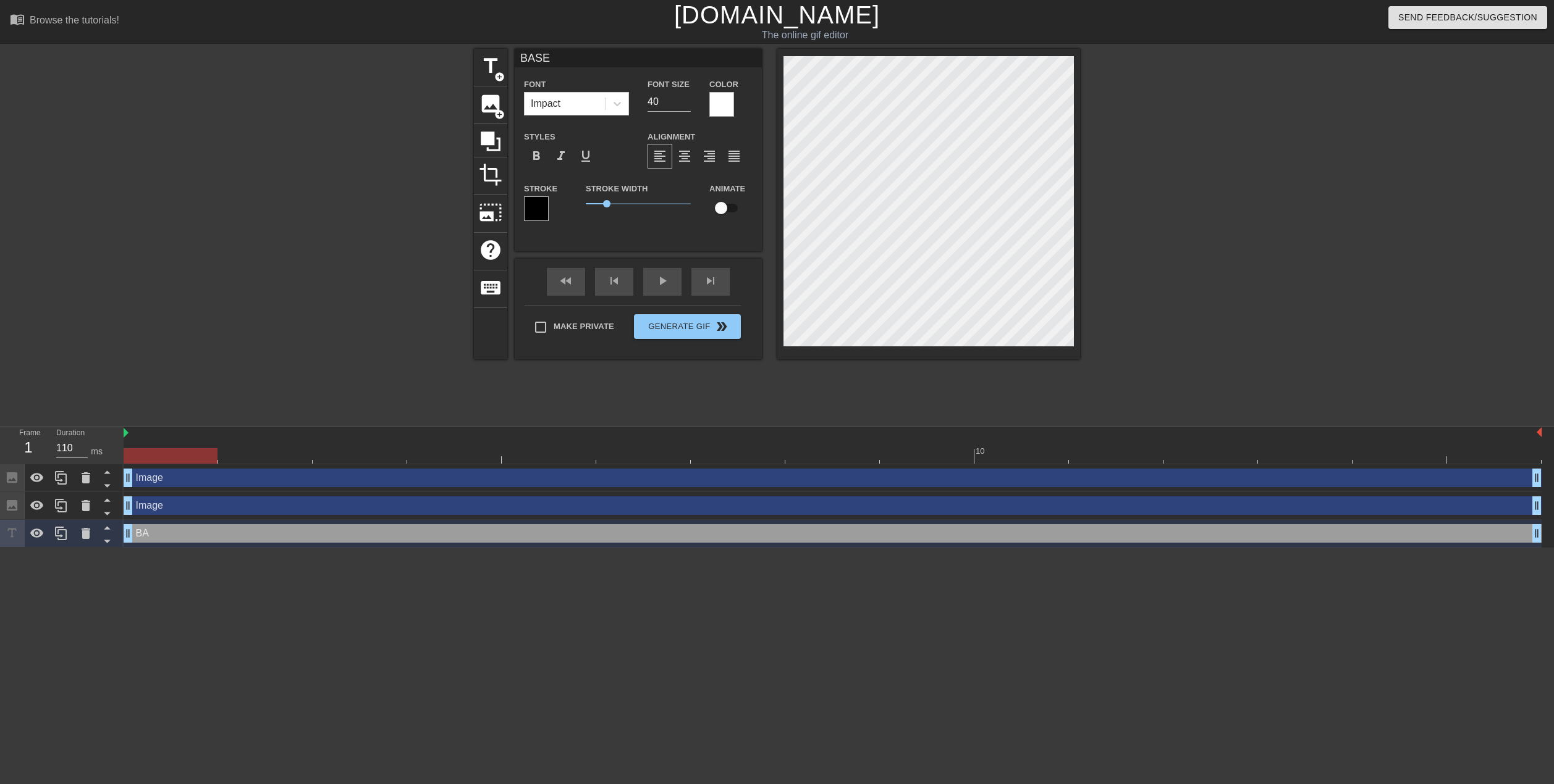
type textarea "BASEW"
type input "BASEWD"
type textarea "BASEWD"
type input "BASEW"
type textarea "BASEW"
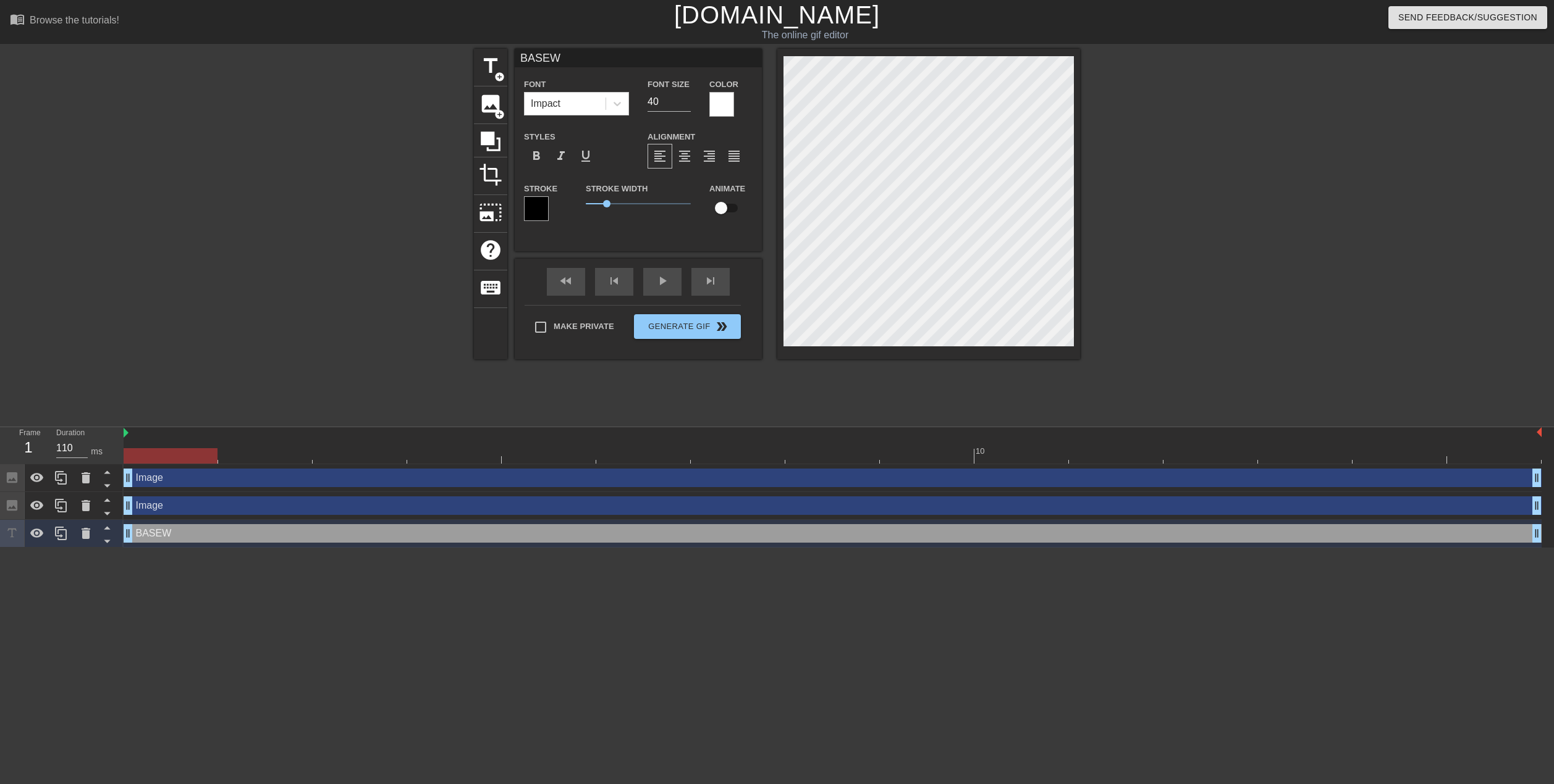
type input "BASE"
type textarea "BASE"
type input "BASED"
type textarea "BASED"
type input "BASED"
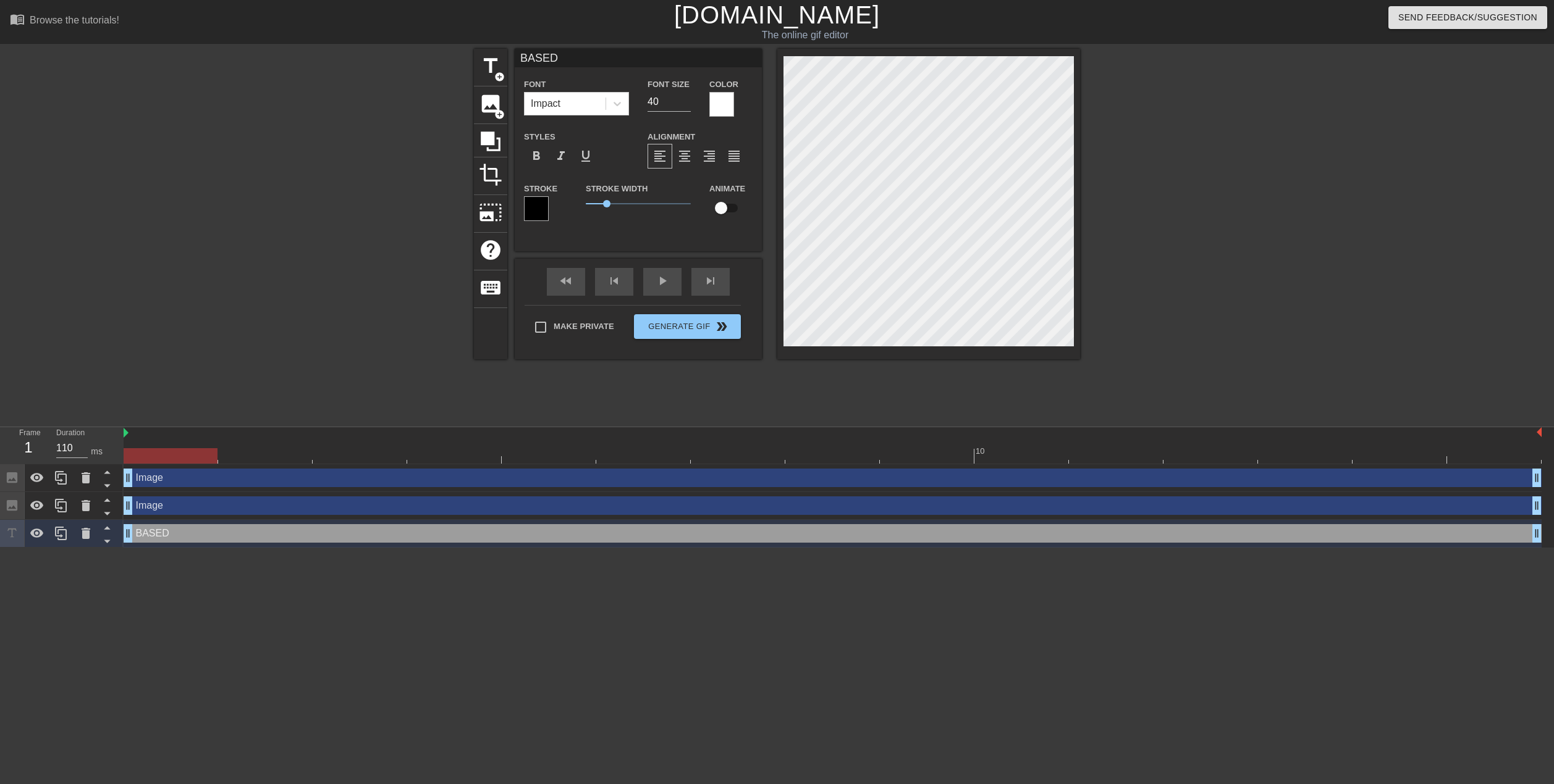
type textarea "BASED"
type input "BASEDS"
type textarea "BASED S"
type input "BASEDSK"
type textarea "BASED SK"
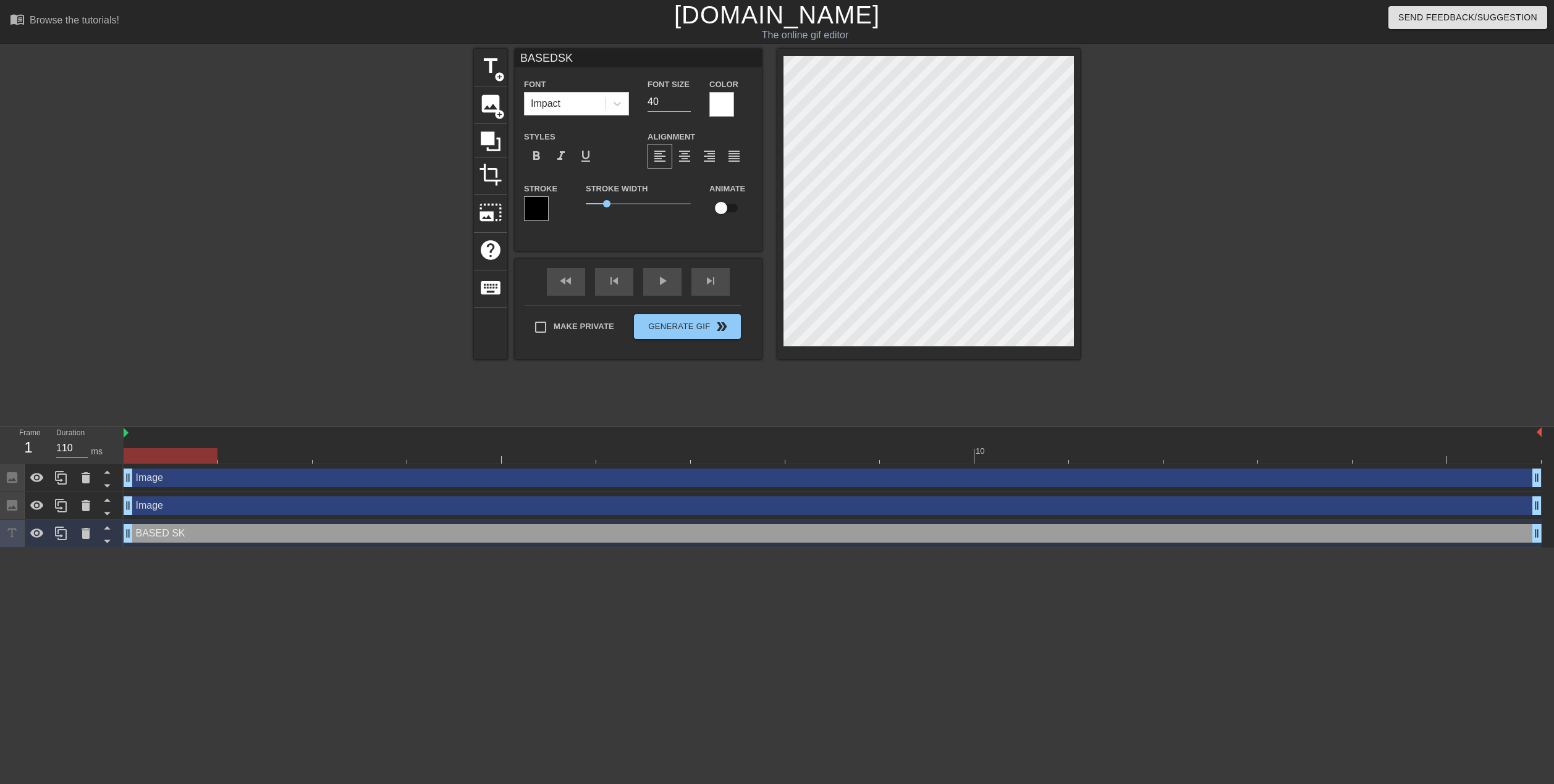
type input "BASEDSKI"
type textarea "BASED SKI"
type input "BASEDSKID"
type textarea "BASED SKID"
type input "BASEDSKI"
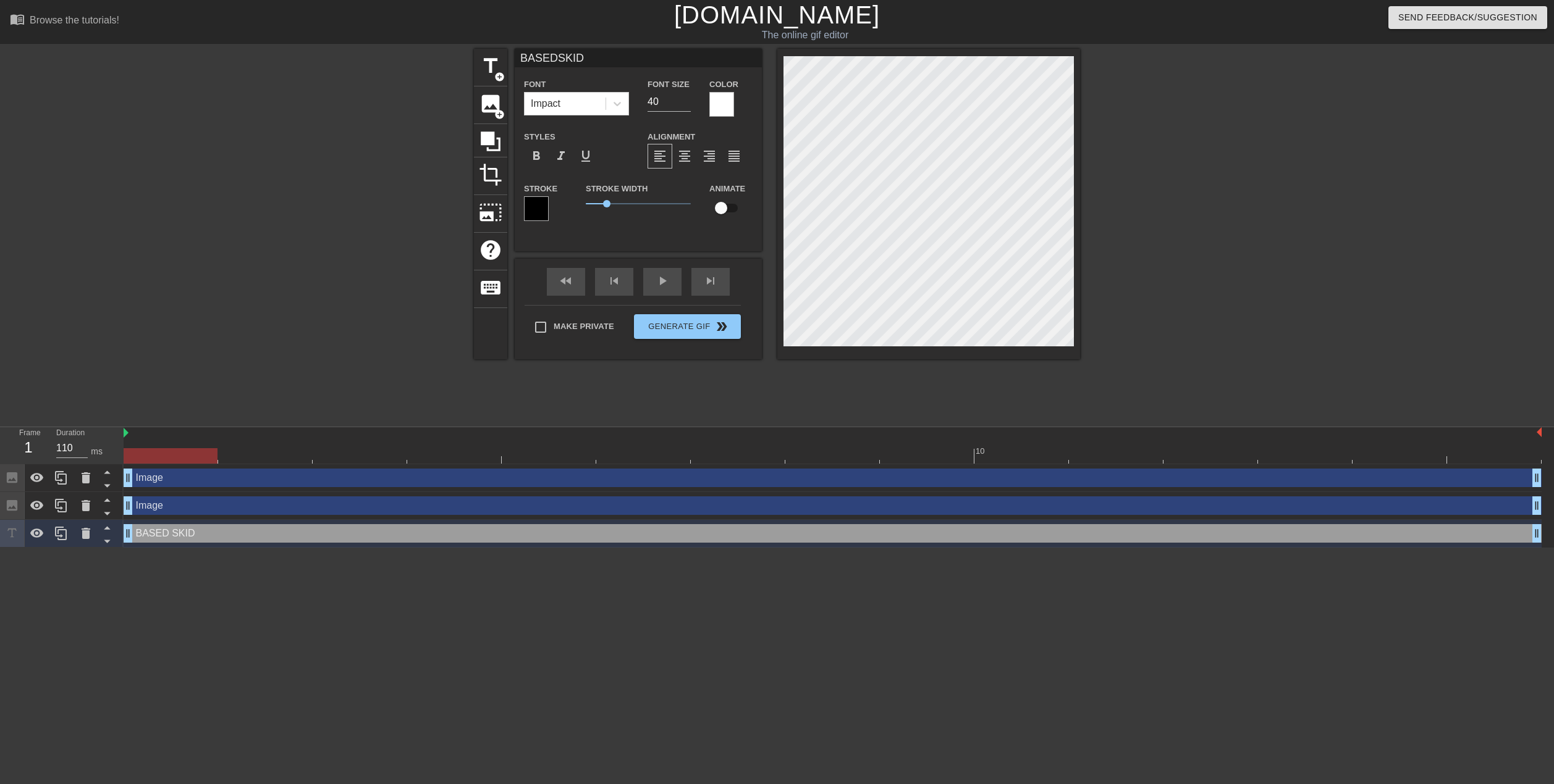
type textarea "BASED SKI"
type input "BASEDSK"
type textarea "BASED SK"
type input "BASEDS"
type textarea "BASED S"
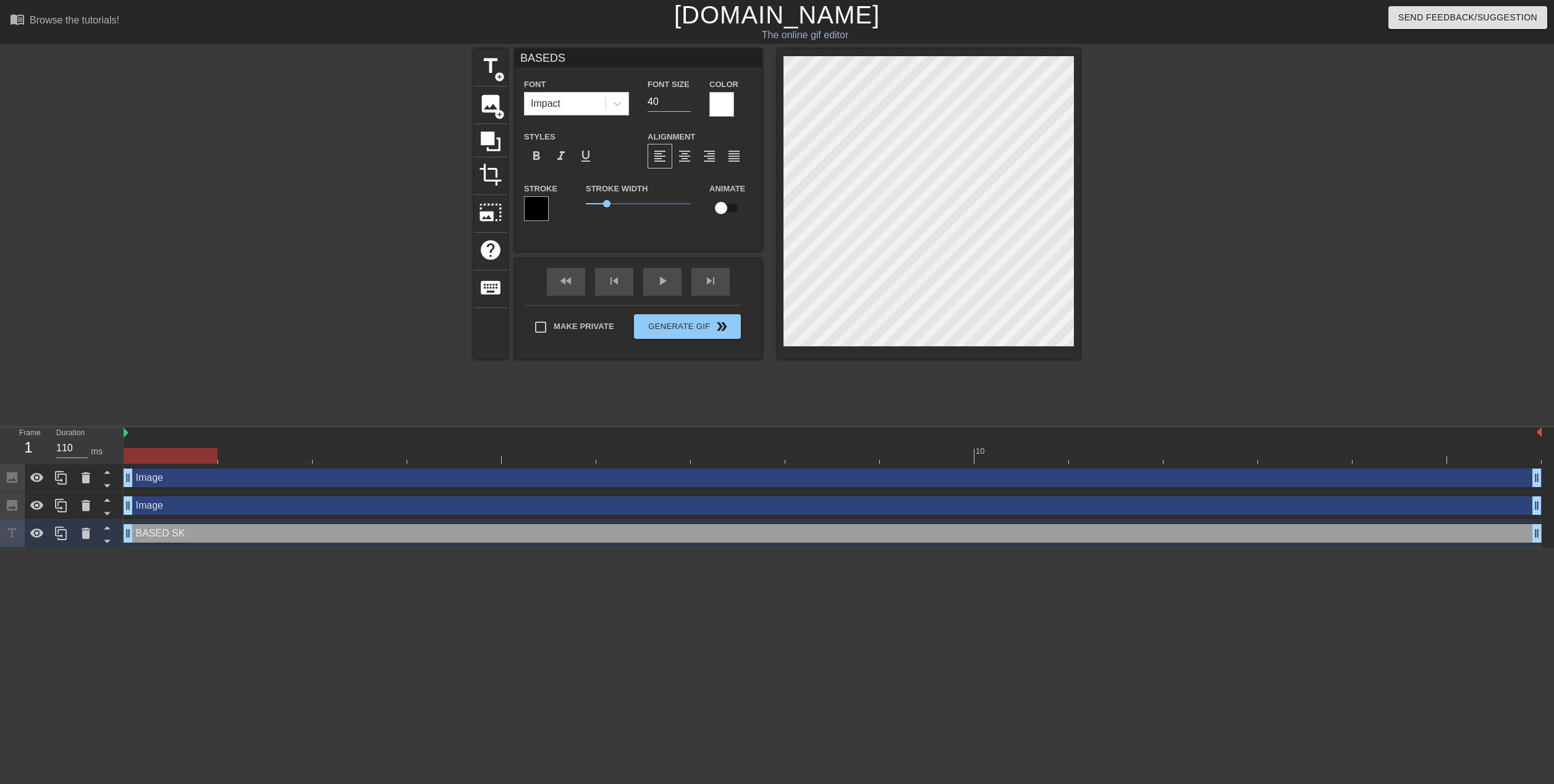
type input "BASED"
type textarea "BASED"
type input "BASED"
type textarea "BASED"
type input "BASED S"
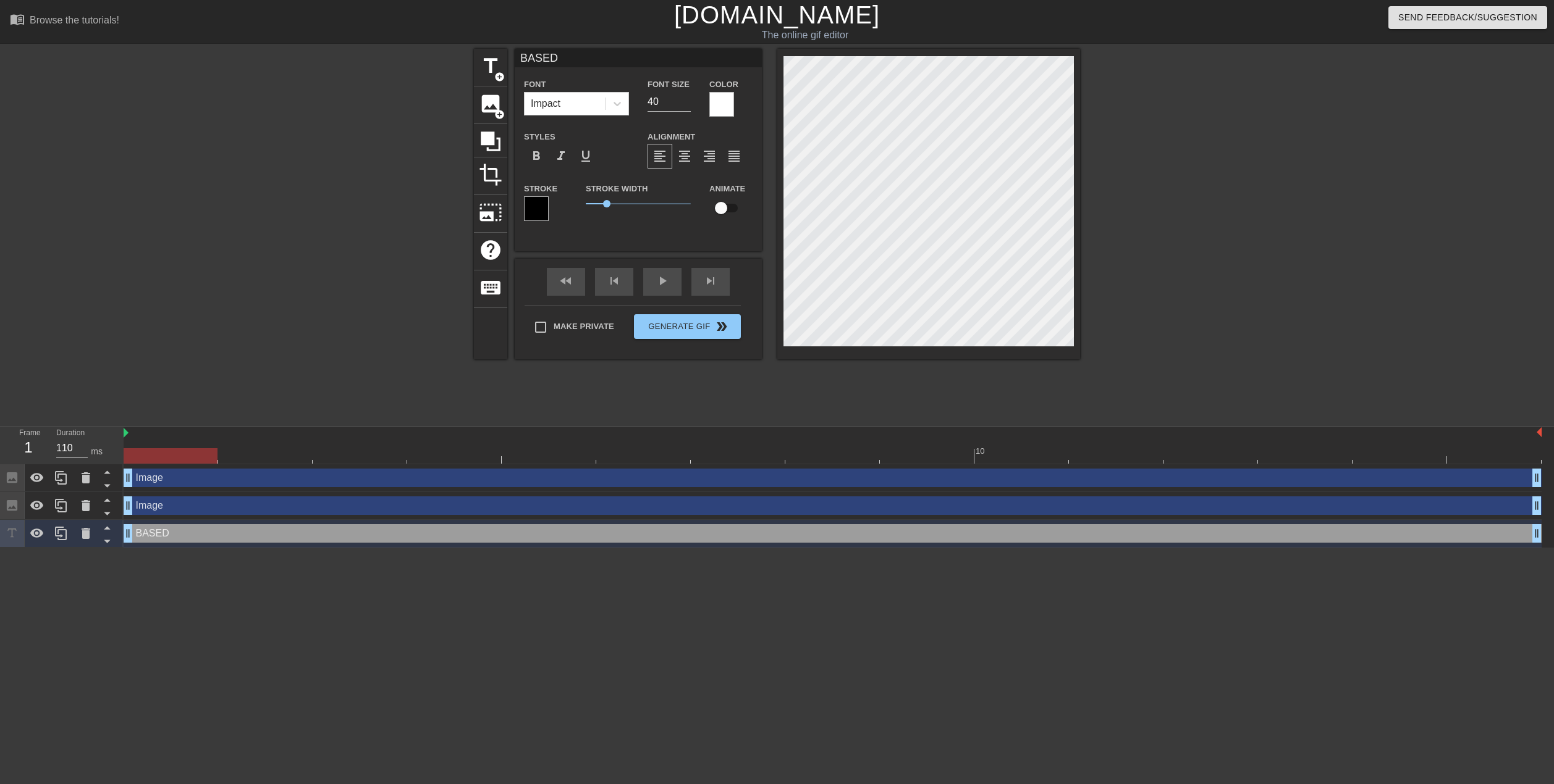
type textarea "BASED S"
type input "BASED SK"
type textarea "BASED SK"
type input "BASED SKI"
type textarea "BASED SKI"
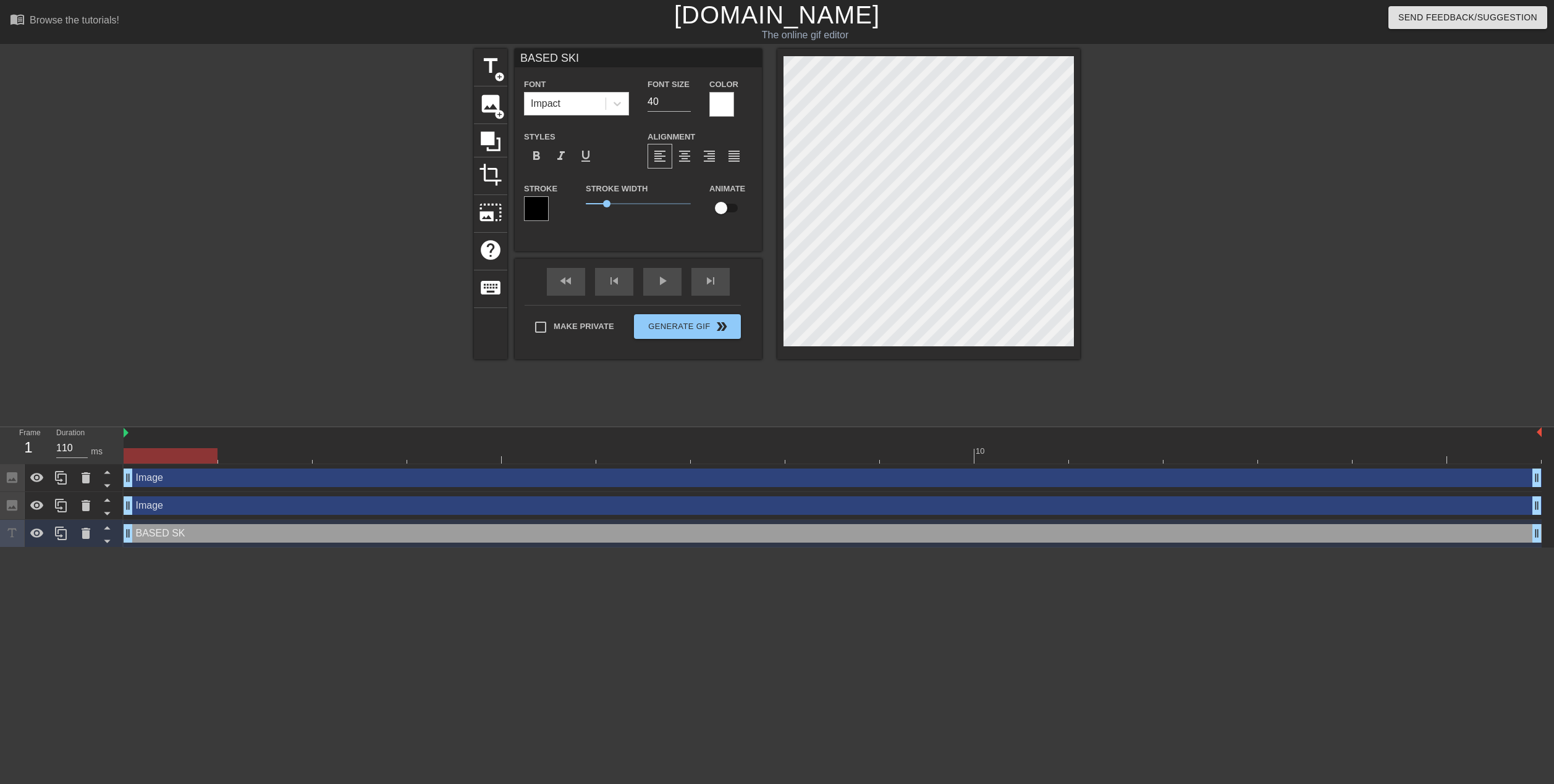
type input "BASED SKID"
type textarea "BASED SKID"
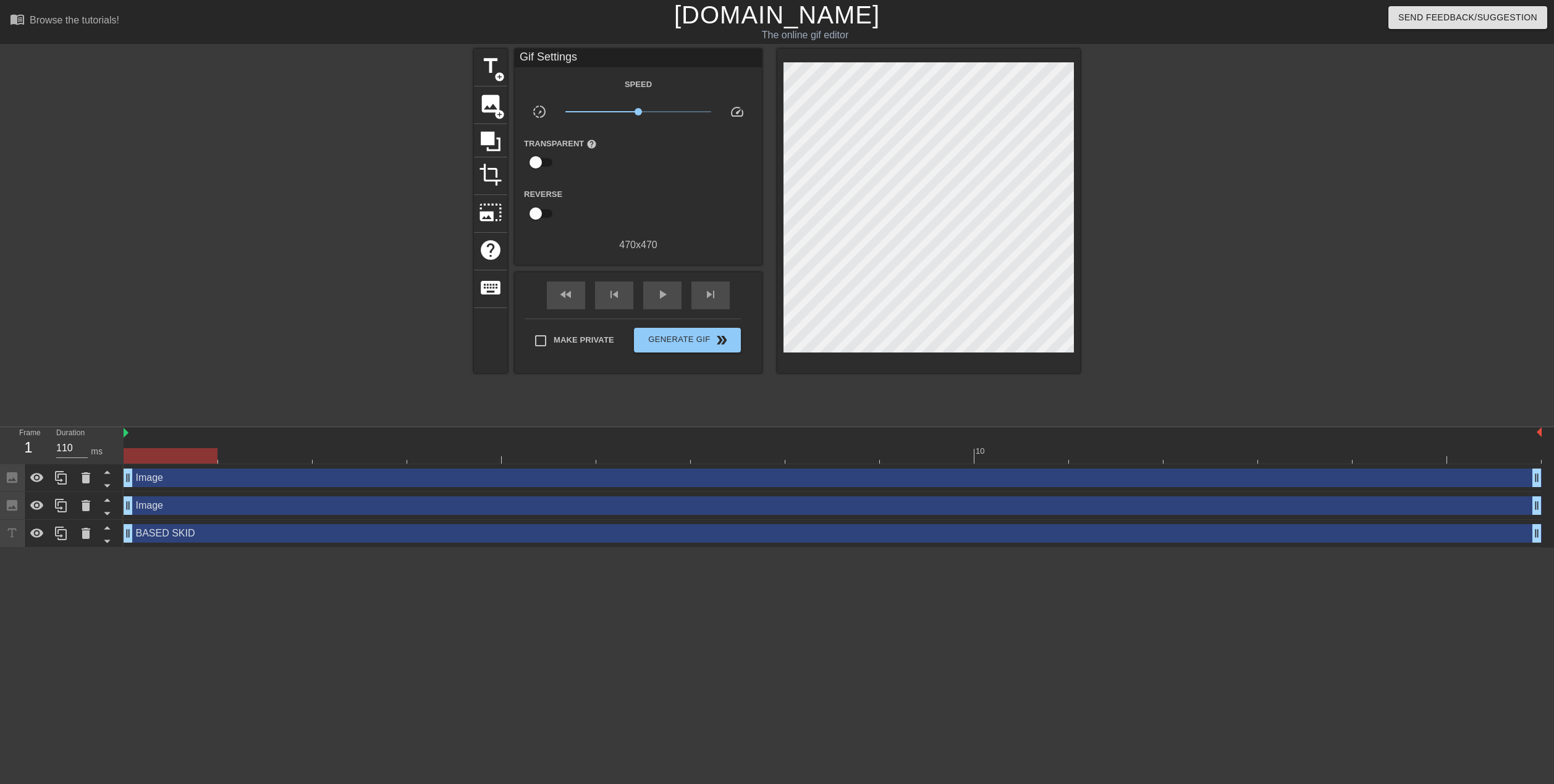
click at [371, 305] on div at bounding box center [366, 234] width 186 height 370
click at [692, 331] on button "Generate Gif double_arrow" at bounding box center [687, 340] width 107 height 25
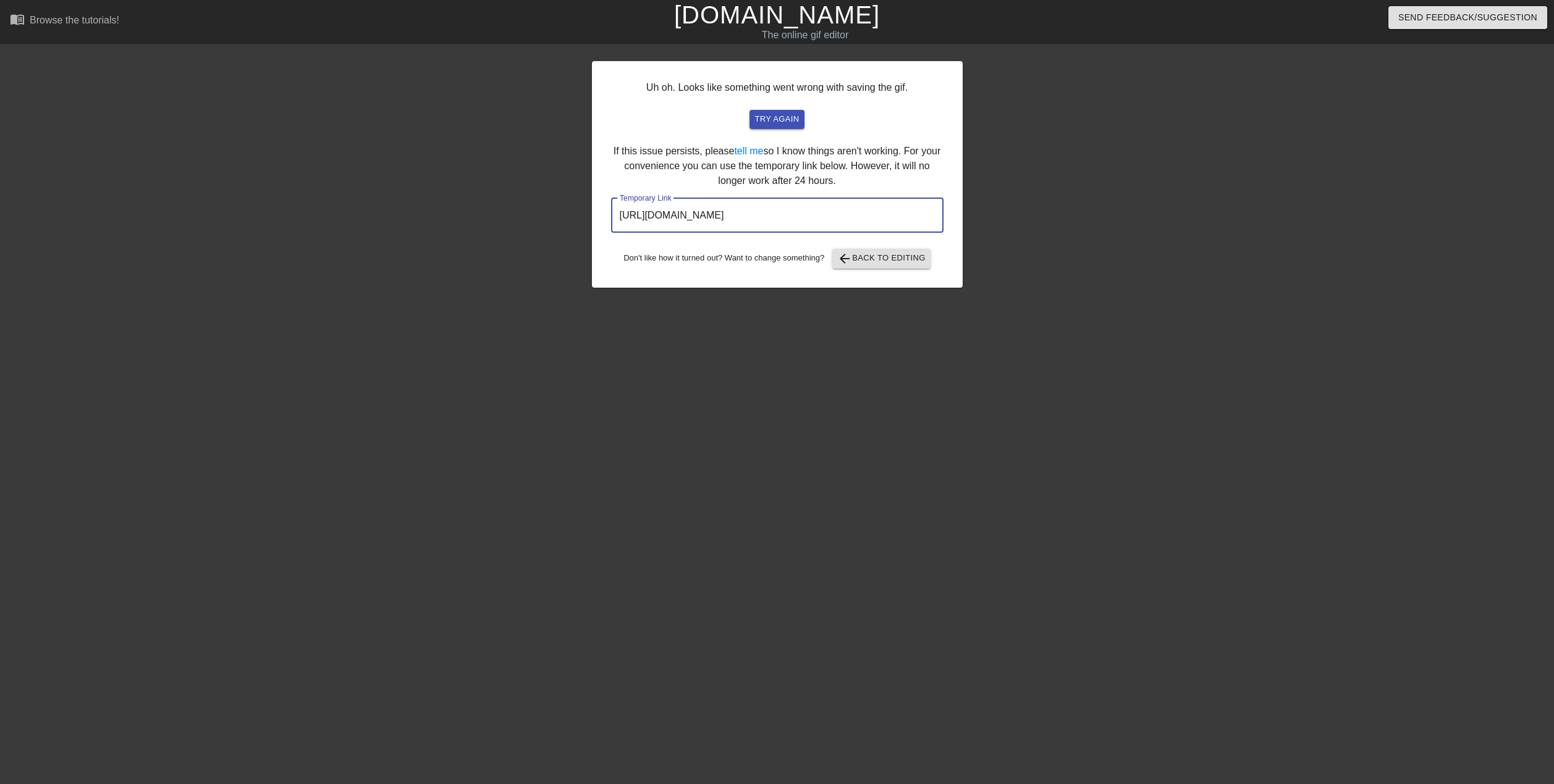
click at [892, 208] on input "[URL][DOMAIN_NAME]" at bounding box center [777, 215] width 332 height 35
